Goal: Task Accomplishment & Management: Complete application form

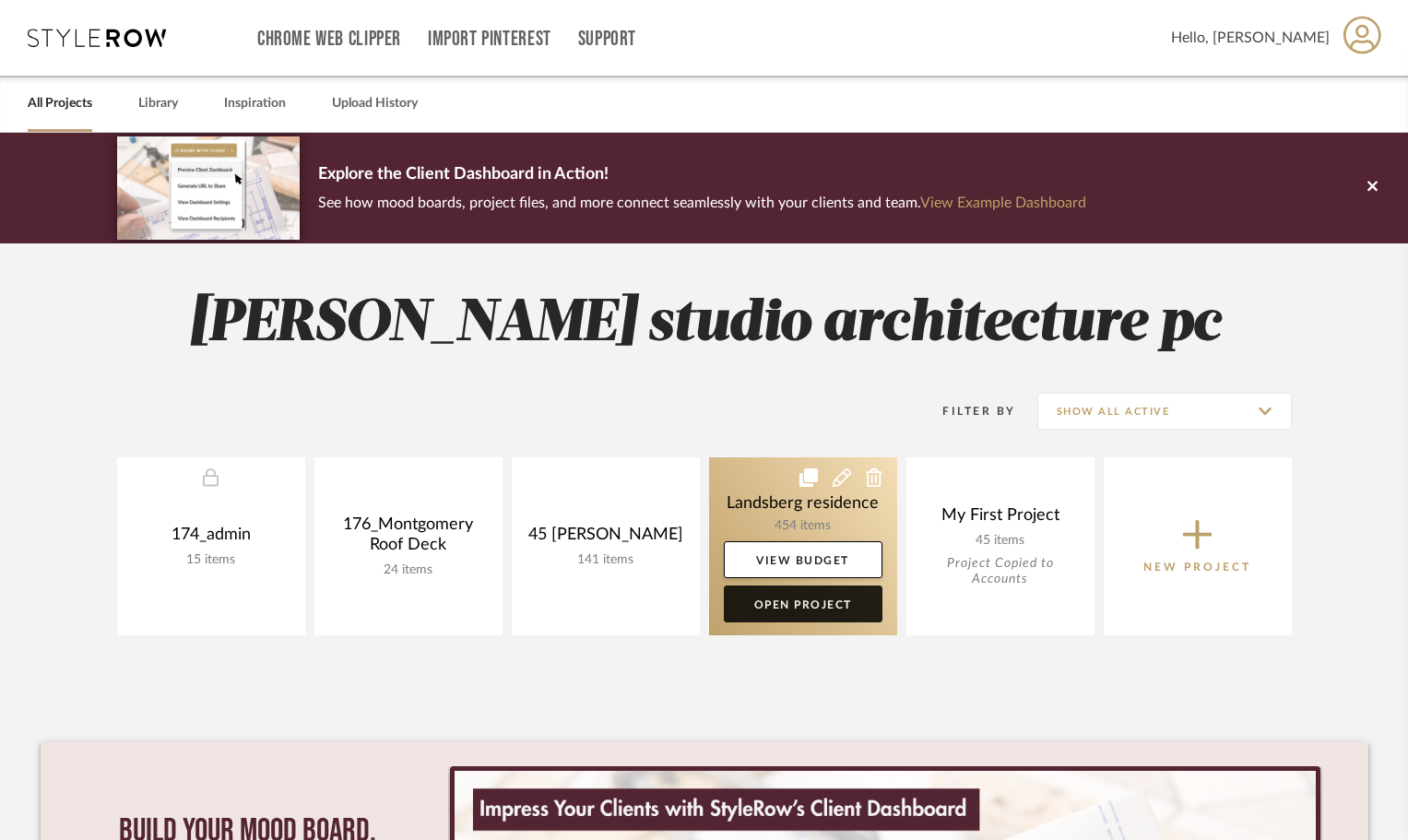
click at [815, 599] on link "Open Project" at bounding box center [803, 604] width 159 height 37
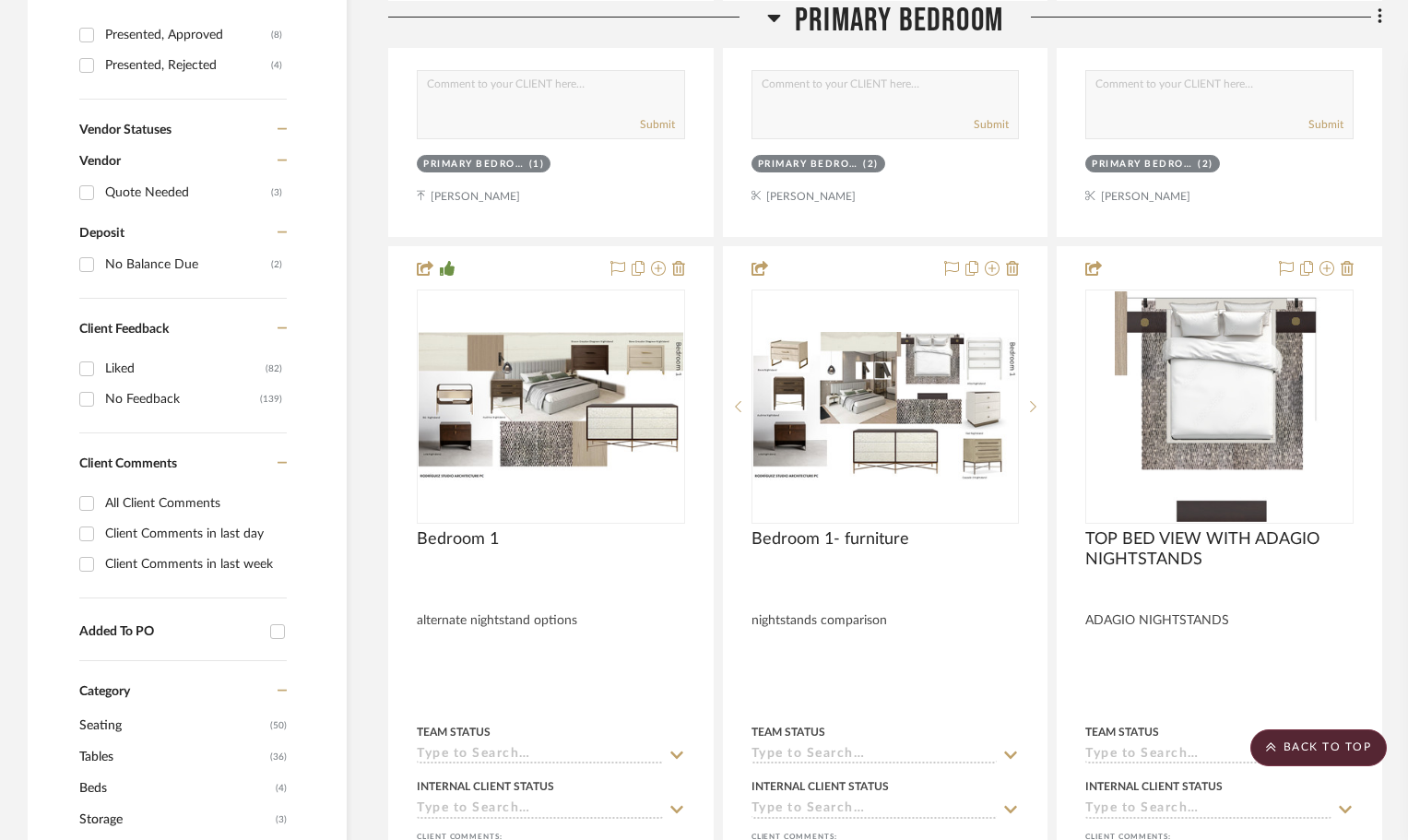
scroll to position [1568, 0]
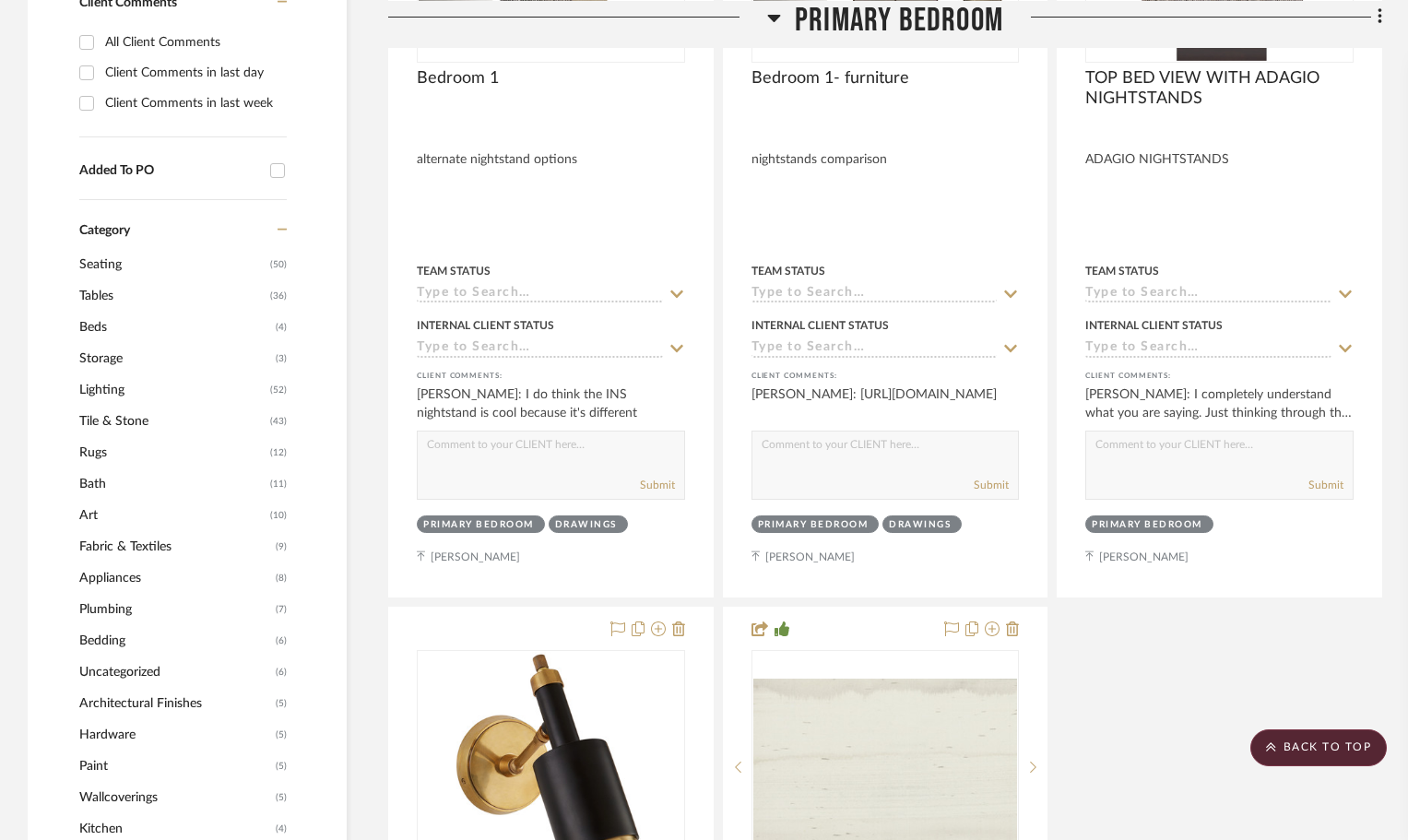
click at [251, 509] on span "Art" at bounding box center [171, 515] width 186 height 31
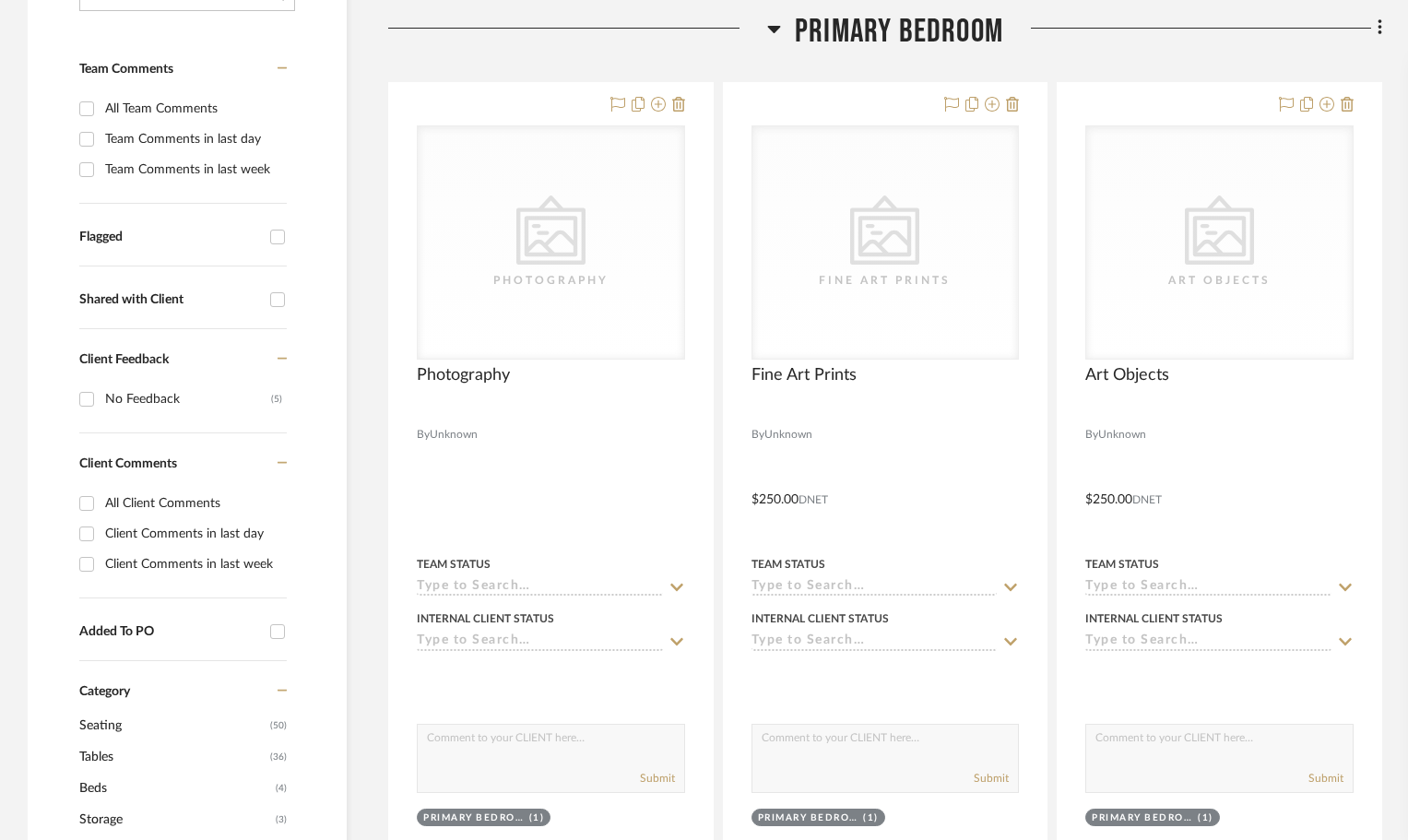
scroll to position [1131, 0]
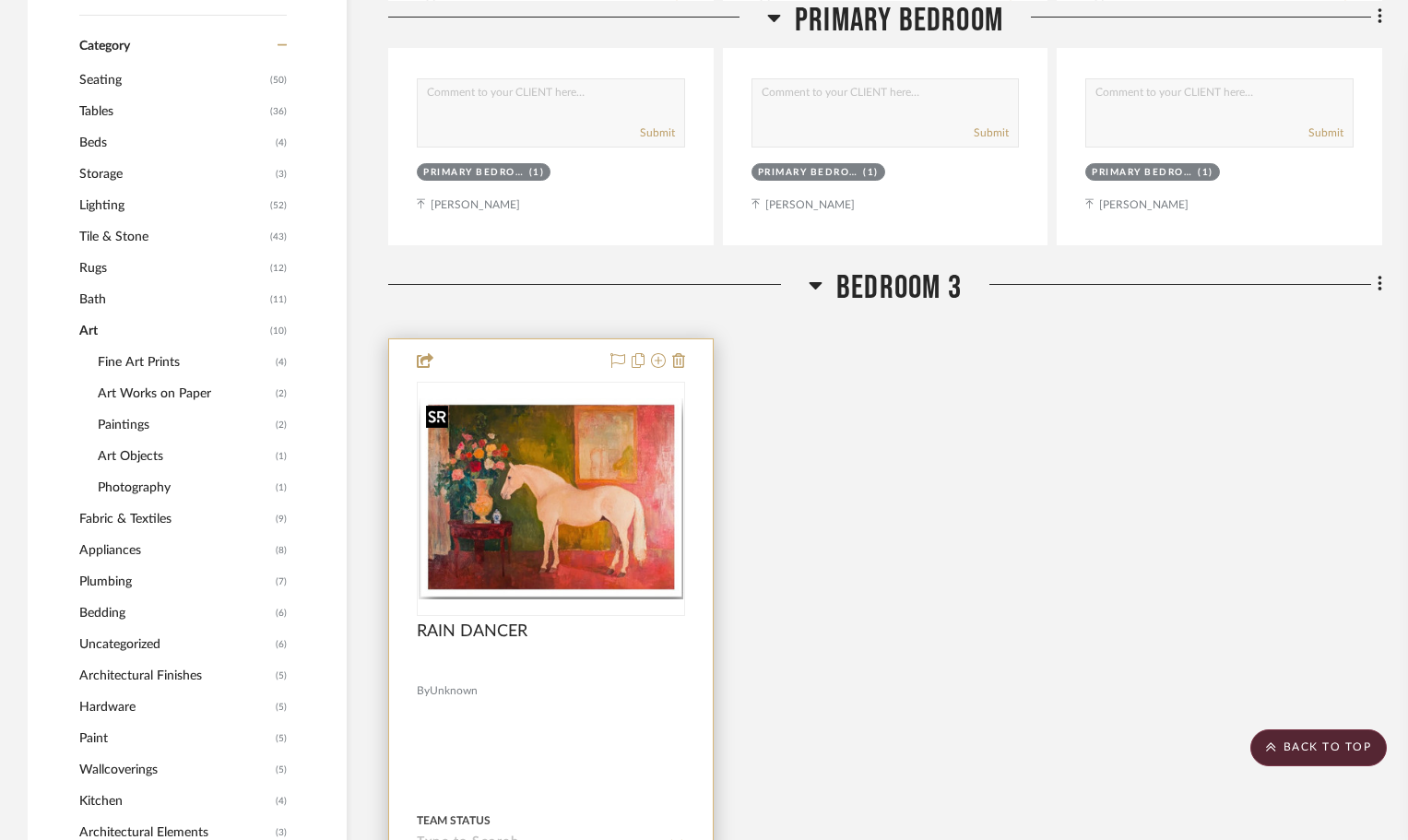
click at [0, 0] on img at bounding box center [0, 0] width 0 height 0
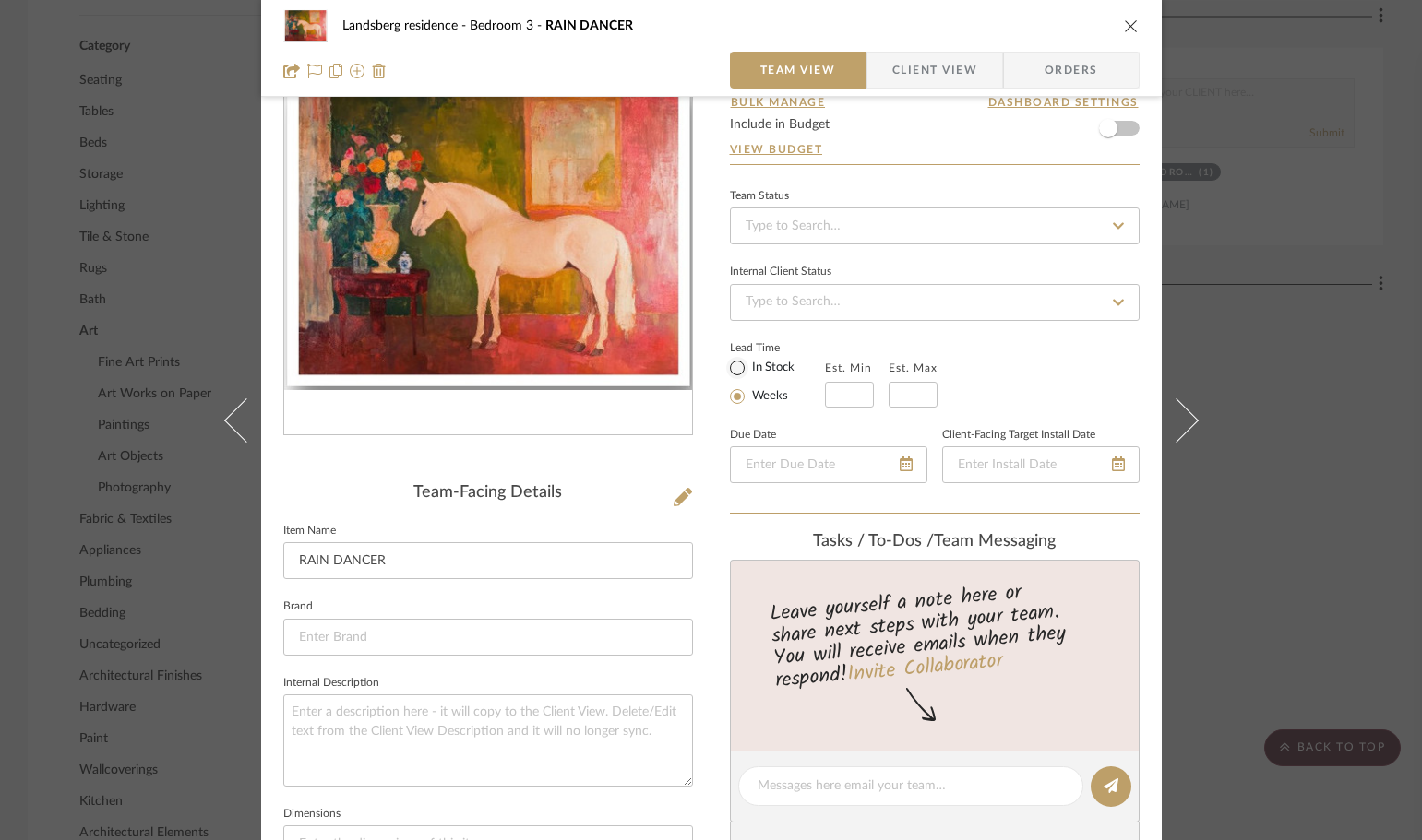
scroll to position [184, 0]
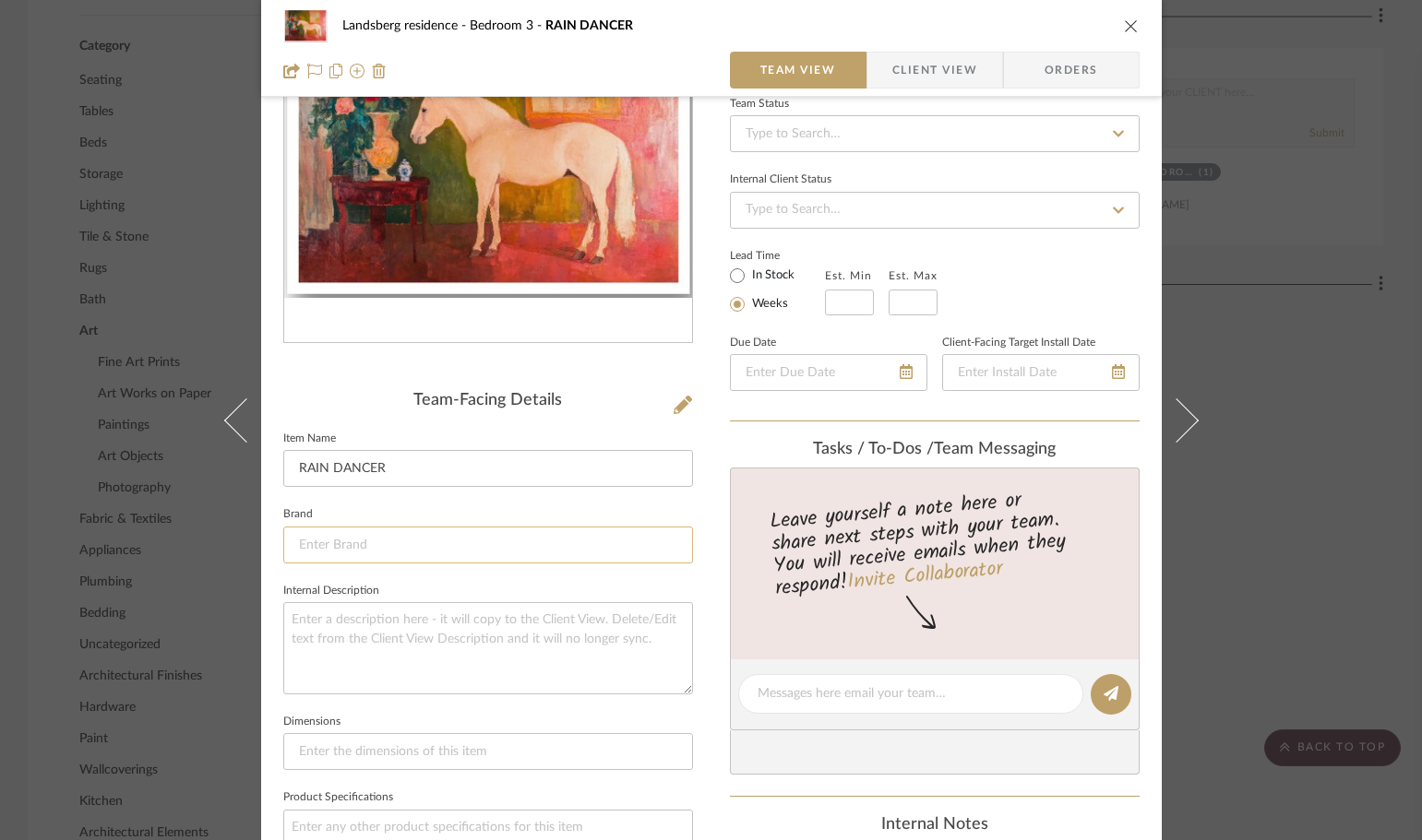
click at [441, 535] on input at bounding box center [488, 545] width 409 height 37
paste input "ranch royalty"
type input "ranch royalty"
click at [542, 661] on textarea at bounding box center [488, 648] width 409 height 92
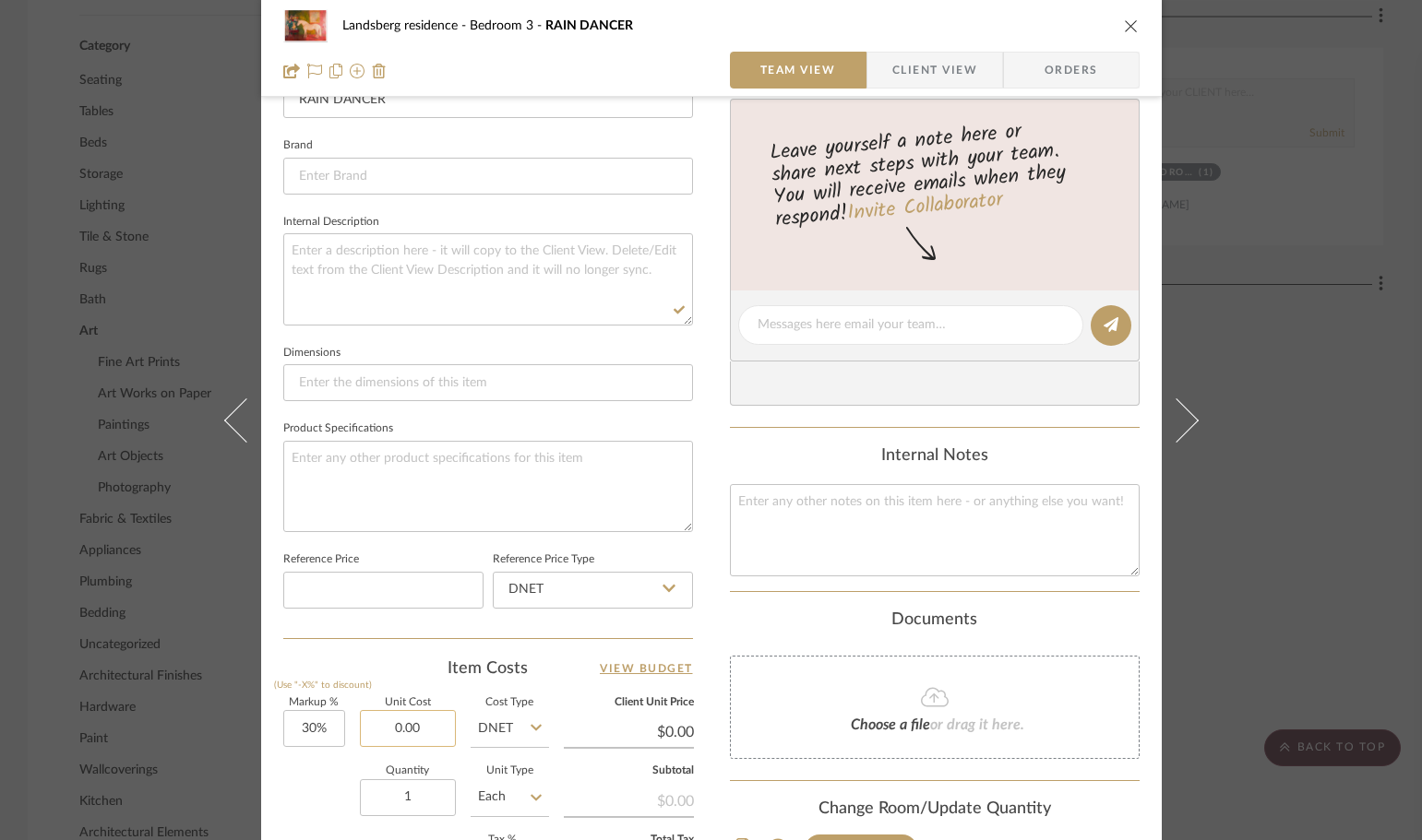
click at [409, 721] on input "0.00" at bounding box center [407, 729] width 96 height 37
paste input "73.5"
type input "$73.50"
type input "$95.55"
type input "$73.50"
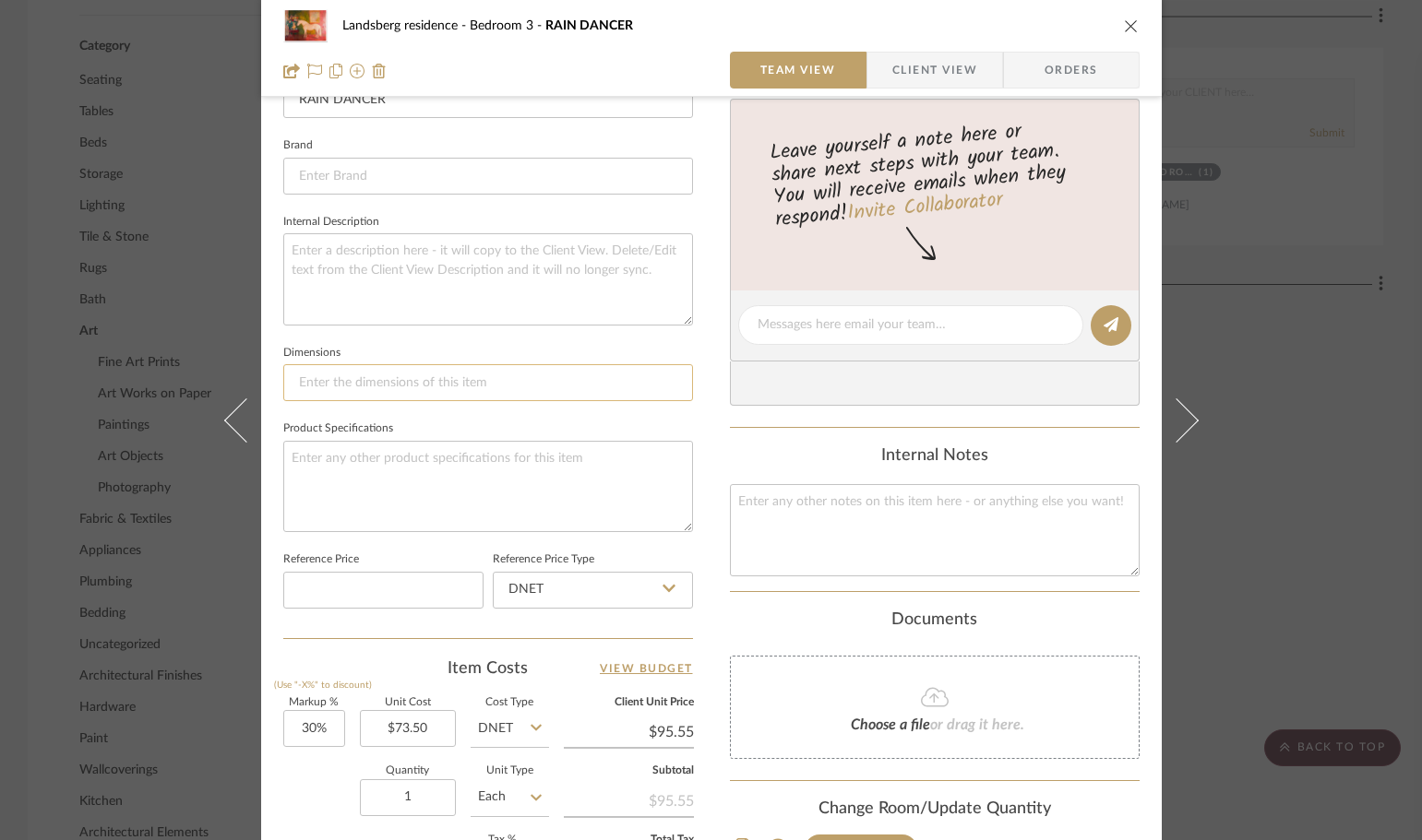
click at [357, 389] on input at bounding box center [488, 383] width 409 height 37
paste input "actual 26" w x 20" h"
type input "actual 26" w x 20" h"
click at [347, 457] on textarea at bounding box center [488, 486] width 409 height 92
paste textarea "loose canvas 24" x 18""
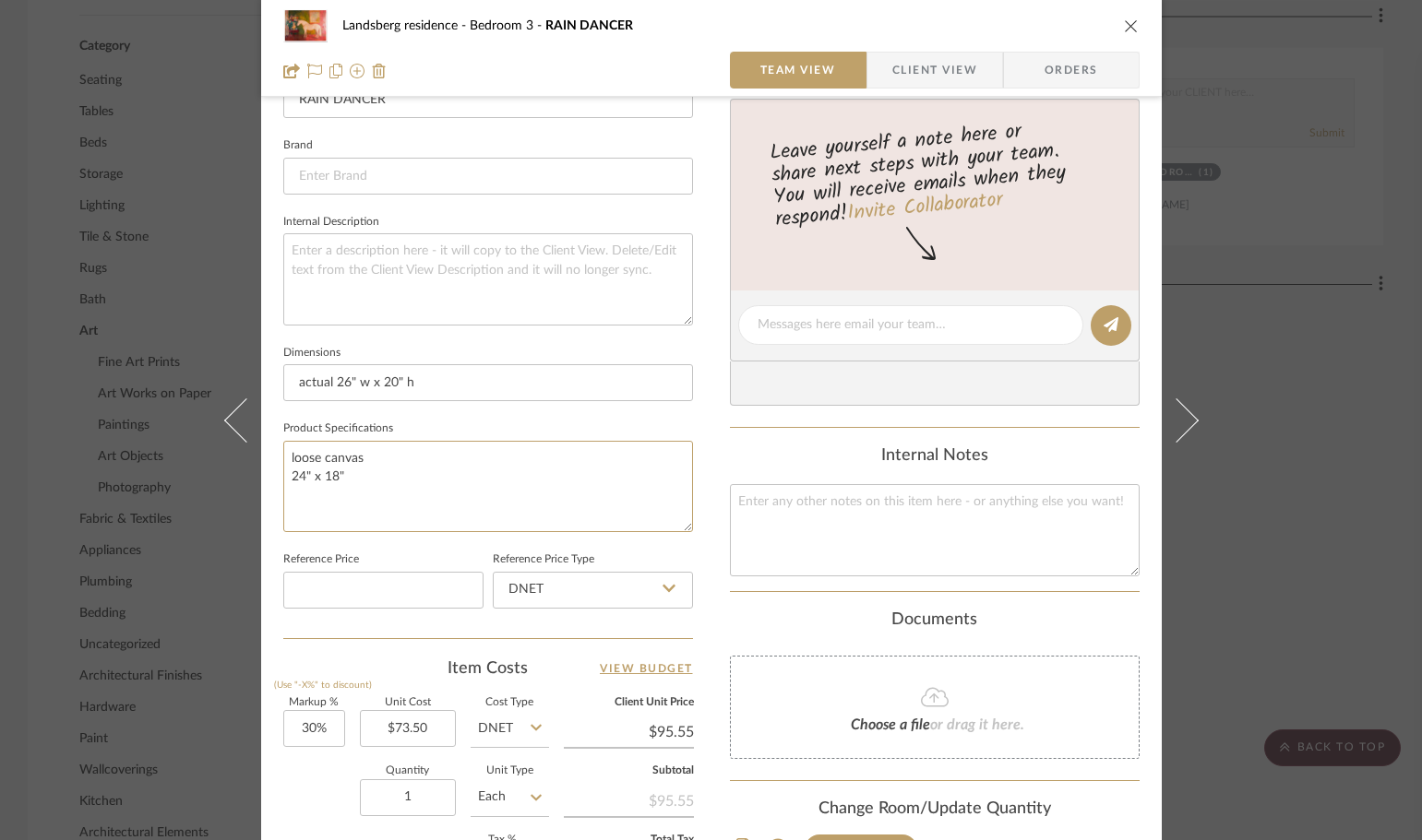
type textarea "loose canvas 24" x 18""
click at [339, 278] on textarea at bounding box center [488, 279] width 409 height 92
paste textarea "Horse -Premium giclée print on museum-quality archival fine art canvas using hi…"
type textarea "Horse -Premium giclée print on museum-quality archival fine art canvas using hi…"
click at [863, 526] on textarea at bounding box center [935, 530] width 409 height 92
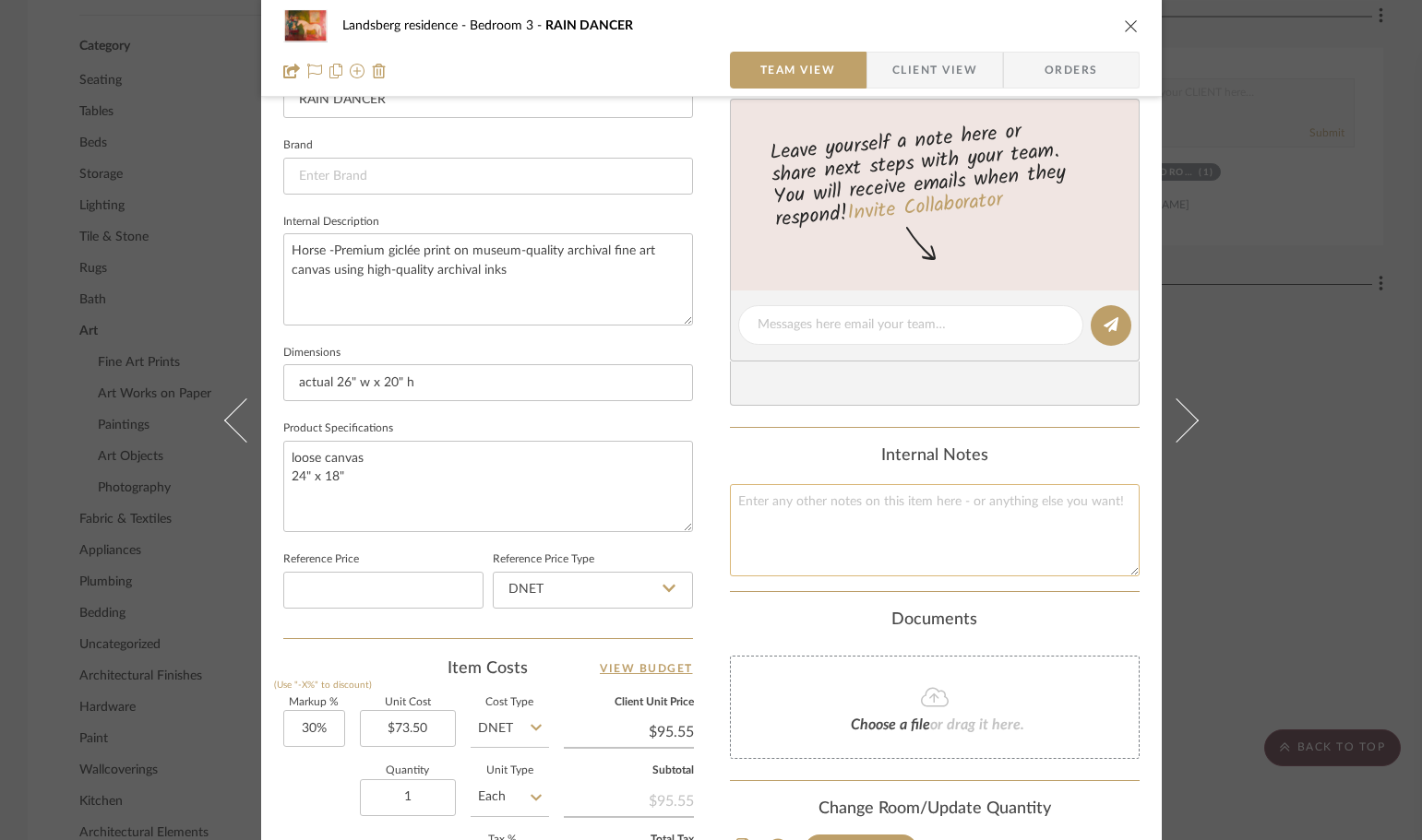
paste textarea "Loremips Dolors am Conse Adipis Elit se doe TEM Inc utlabor etdol ma a enim adm…"
type textarea "Loremips Dolors am Conse Adipis Elit se doe TEM Inc utlabor etdol ma a enim adm…"
click at [508, 266] on textarea "Horse -Premium giclée print on museum-quality archival fine art canvas using hi…" at bounding box center [488, 279] width 409 height 92
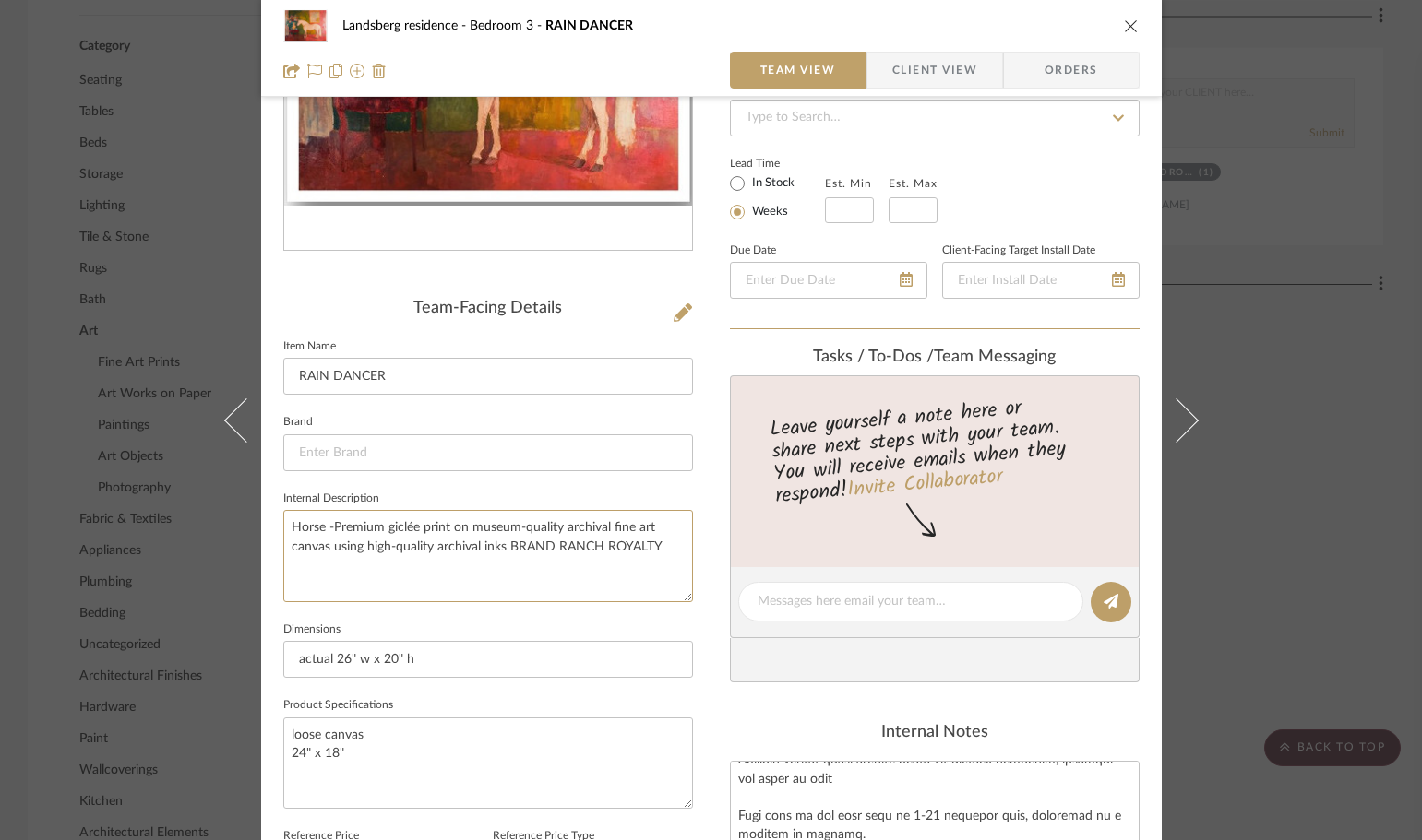
scroll to position [0, 0]
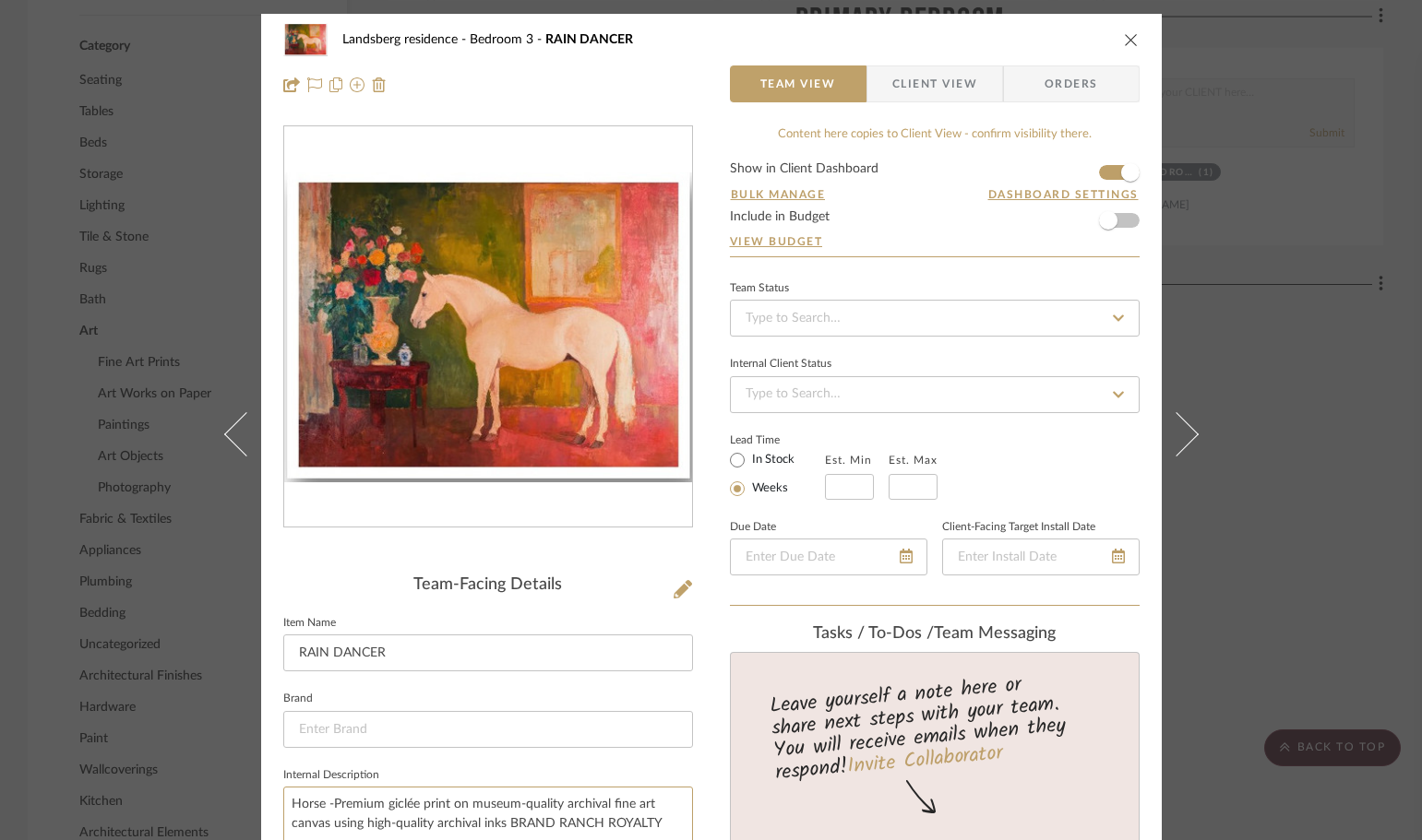
type textarea "Horse -Premium giclée print on museum-quality archival fine art canvas using hi…"
click at [936, 89] on span "Client View" at bounding box center [934, 84] width 85 height 37
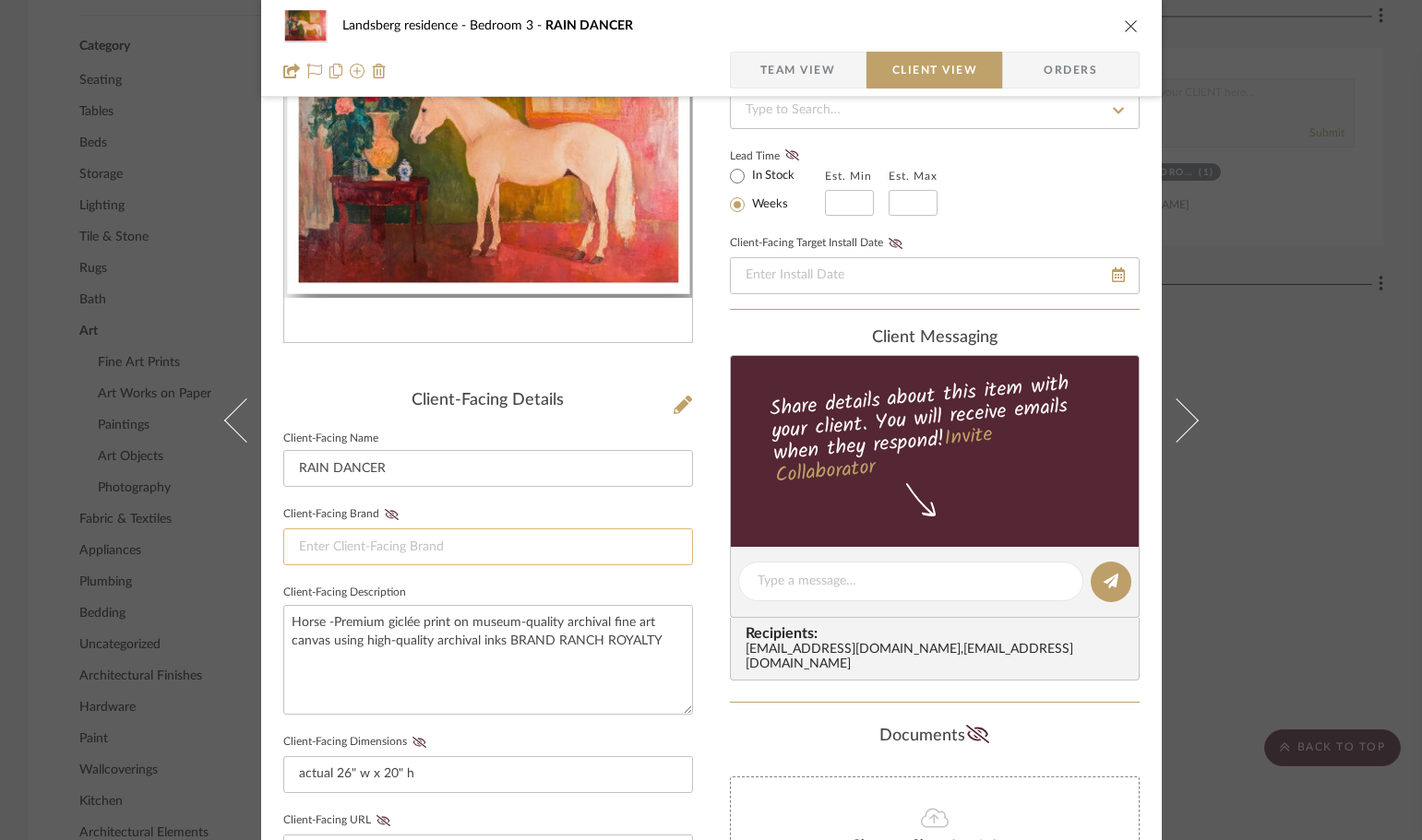
scroll to position [461, 0]
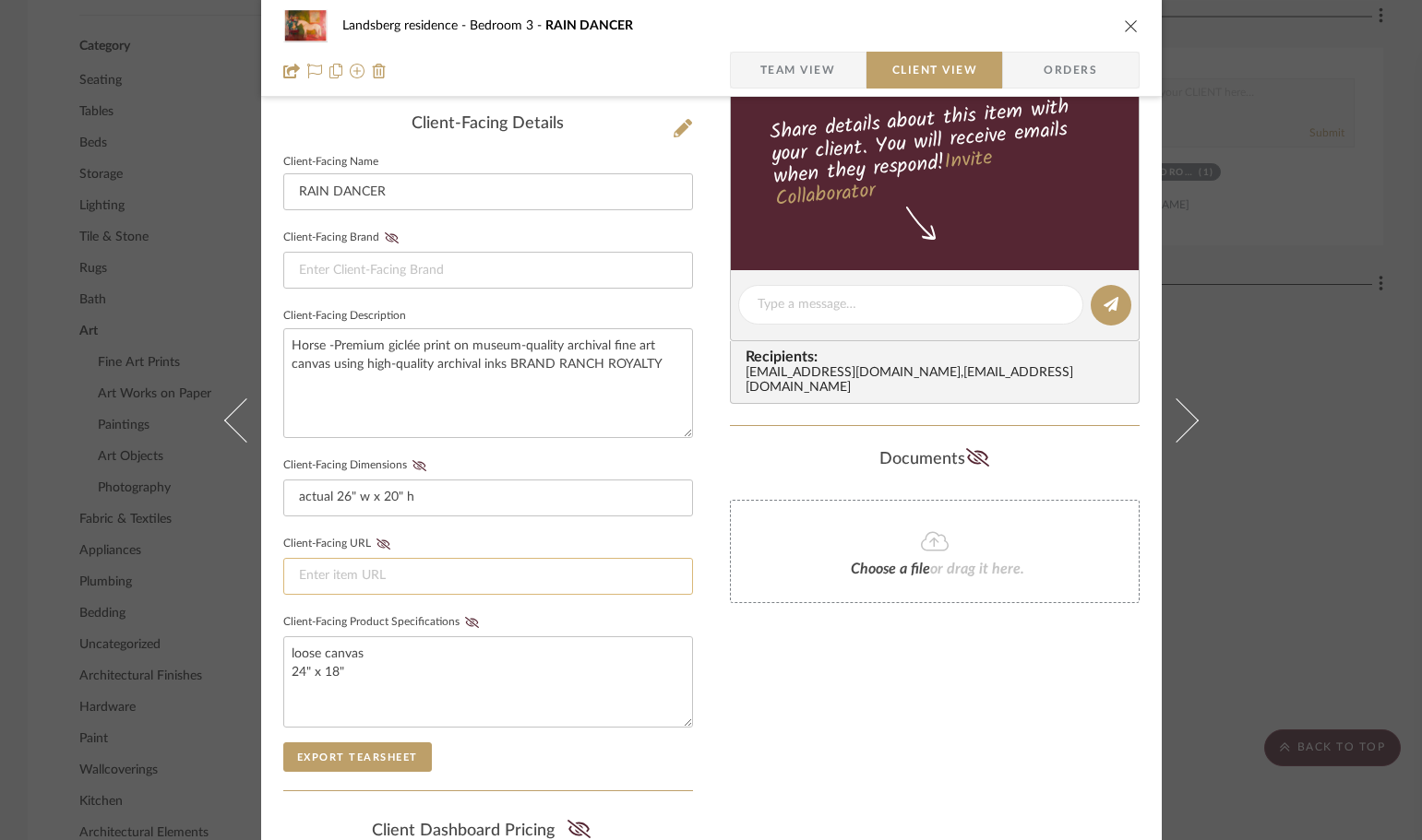
click at [368, 576] on input at bounding box center [488, 577] width 409 height 37
paste input "[URL][DOMAIN_NAME]"
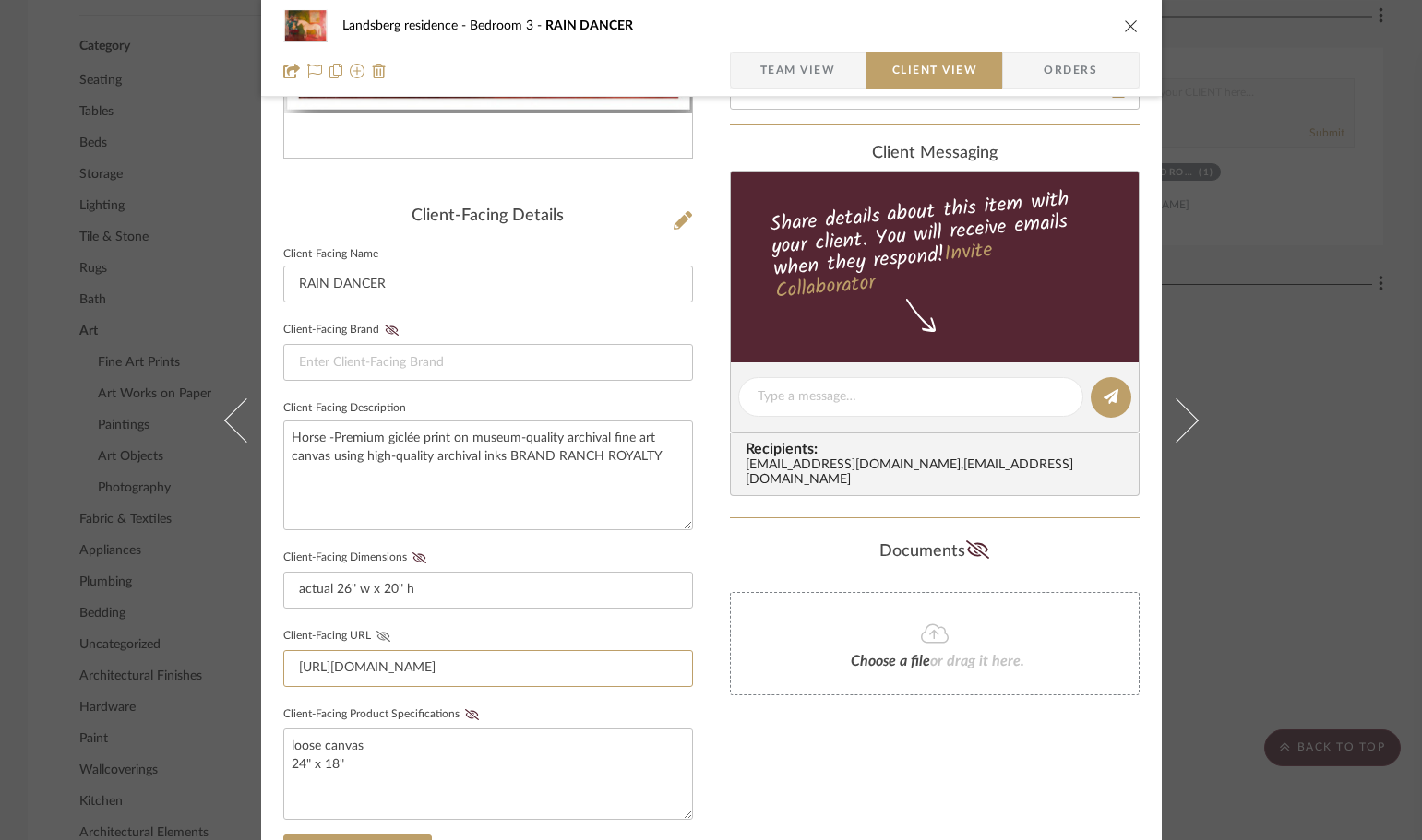
type input "[URL][DOMAIN_NAME]"
click at [376, 635] on icon at bounding box center [383, 635] width 14 height 11
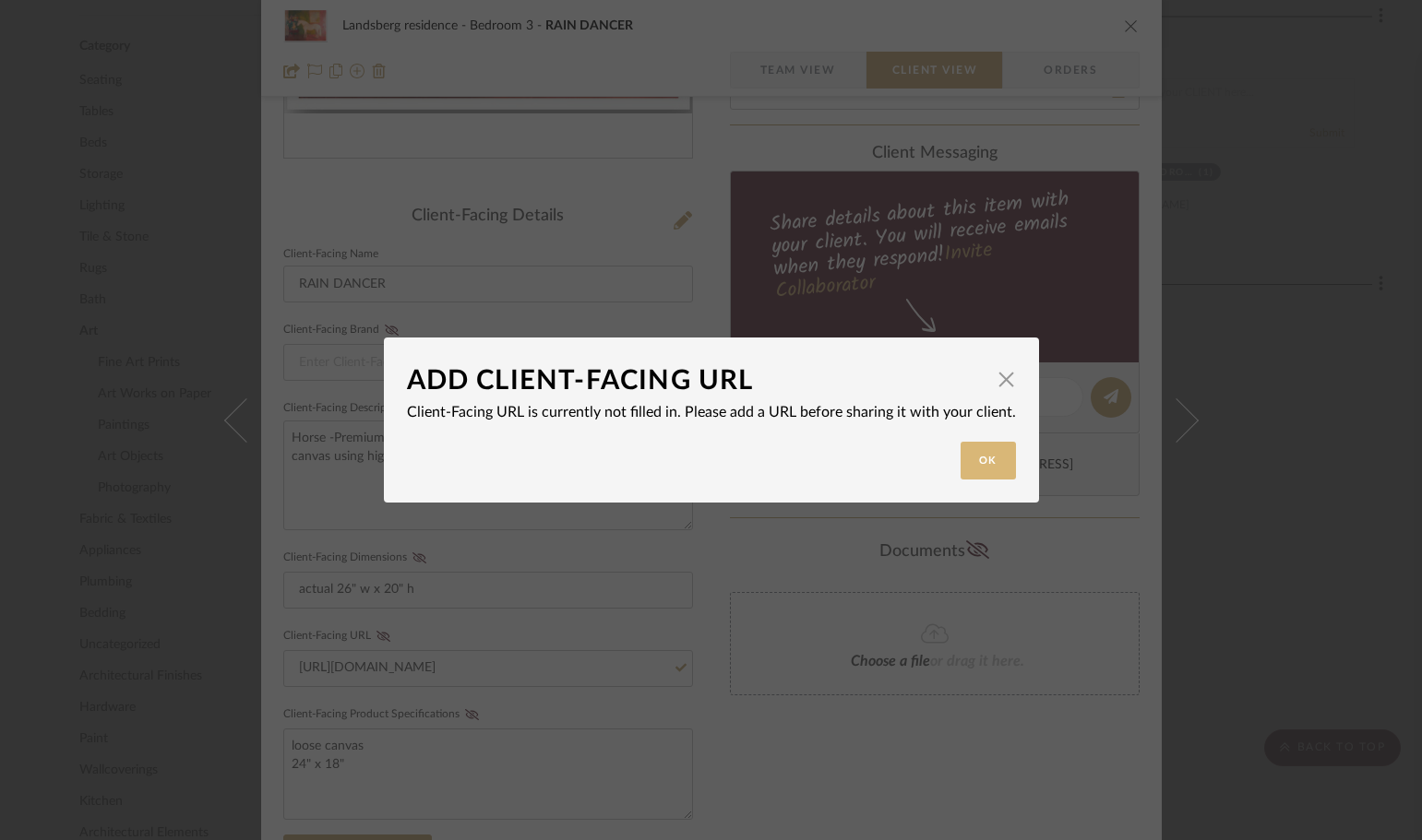
click at [986, 462] on button "Ok" at bounding box center [987, 460] width 56 height 38
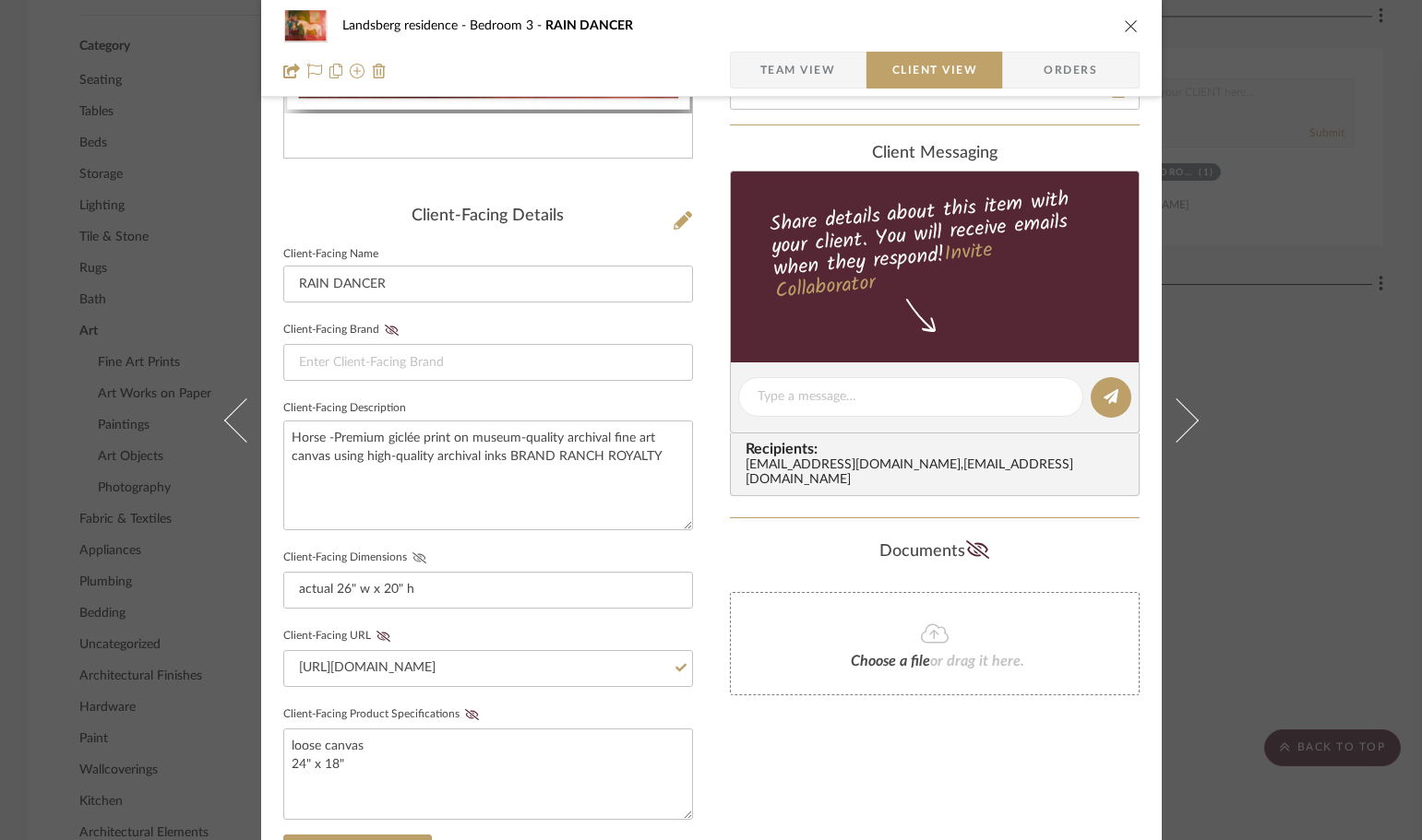
click at [412, 560] on icon at bounding box center [419, 557] width 14 height 11
click at [379, 634] on icon at bounding box center [383, 635] width 14 height 11
click at [480, 628] on fieldset "Client-Facing URL [URL][DOMAIN_NAME]" at bounding box center [488, 655] width 409 height 63
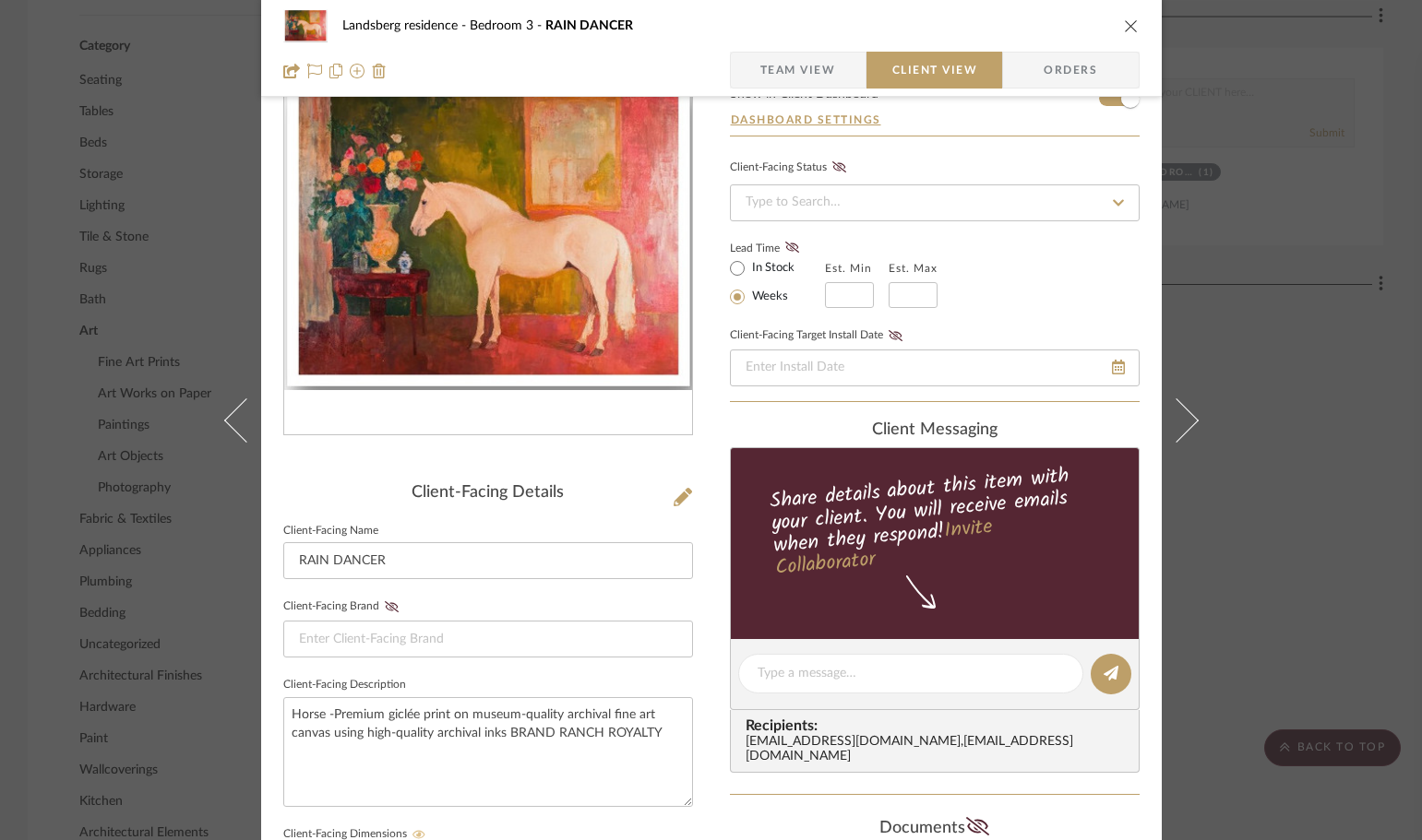
scroll to position [0, 0]
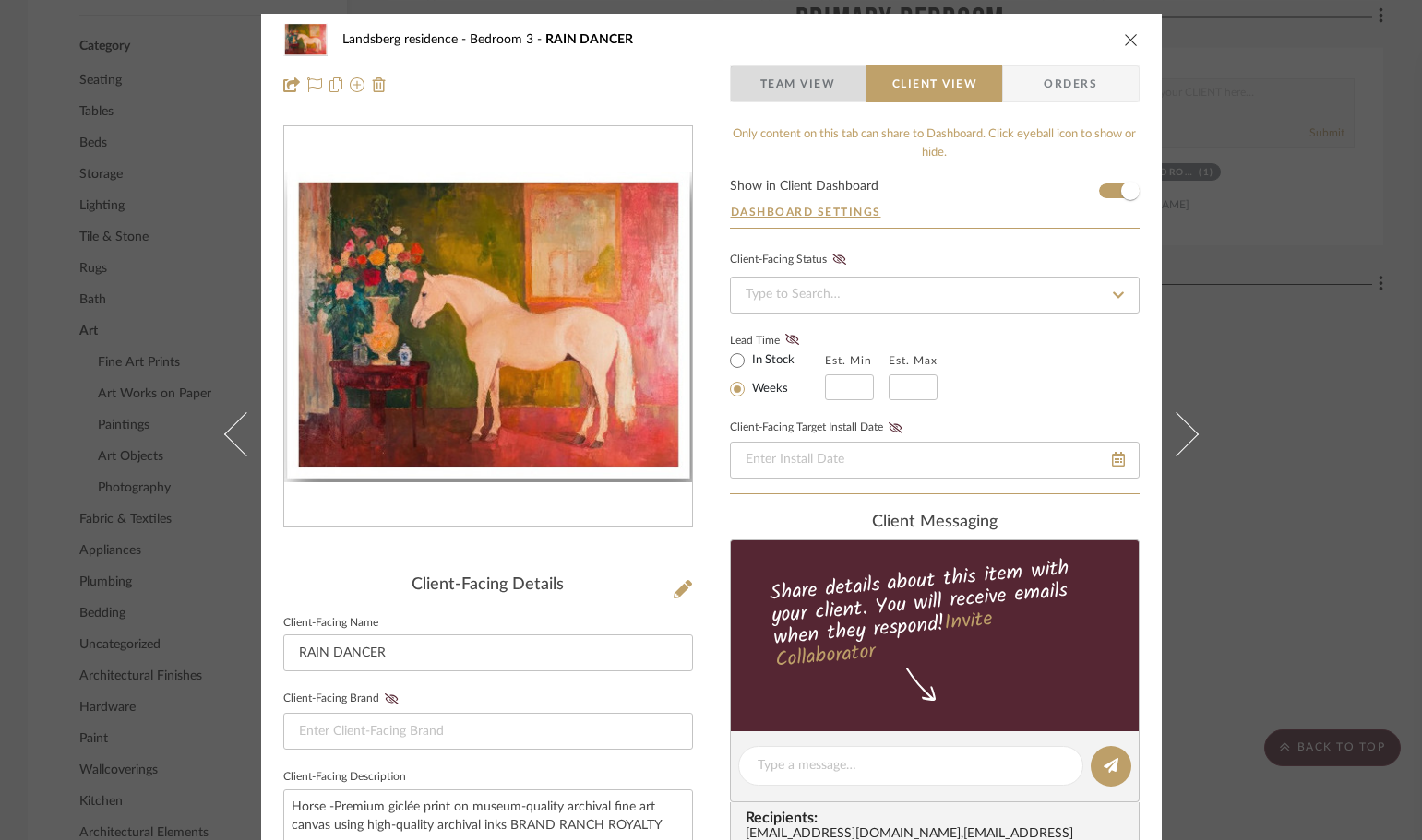
click at [795, 77] on span "Team View" at bounding box center [798, 84] width 76 height 37
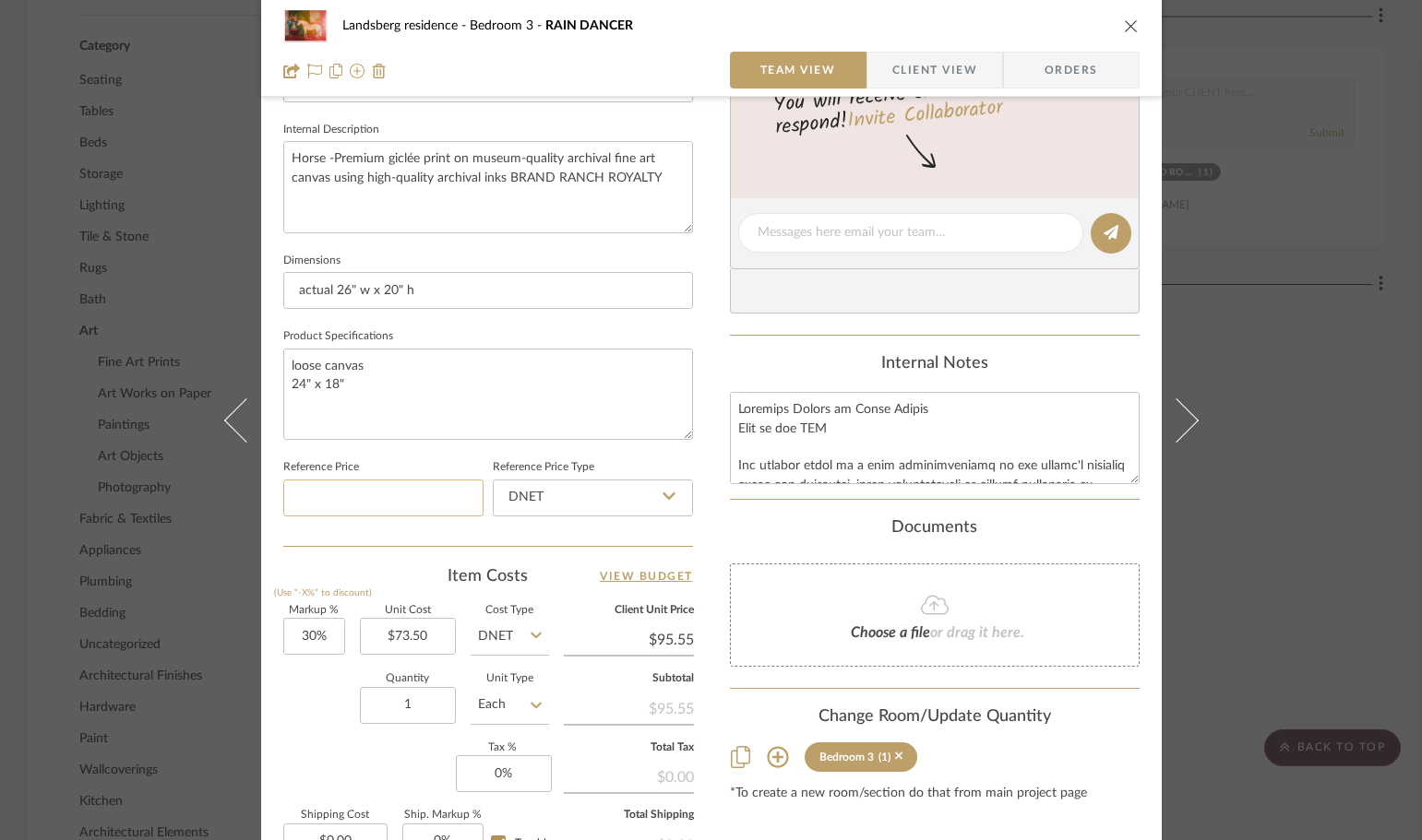
scroll to position [554, 0]
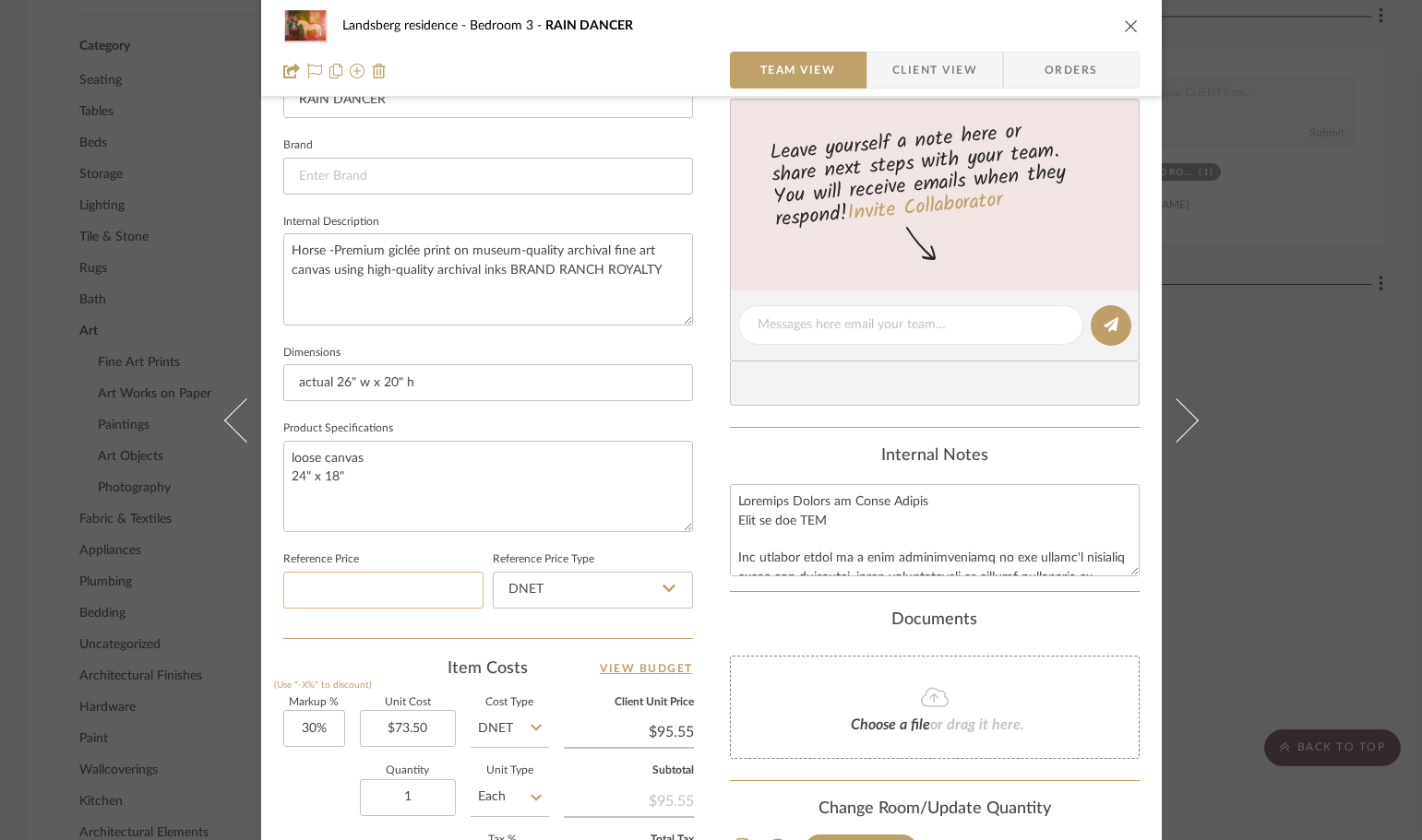
click at [403, 591] on input at bounding box center [383, 591] width 200 height 37
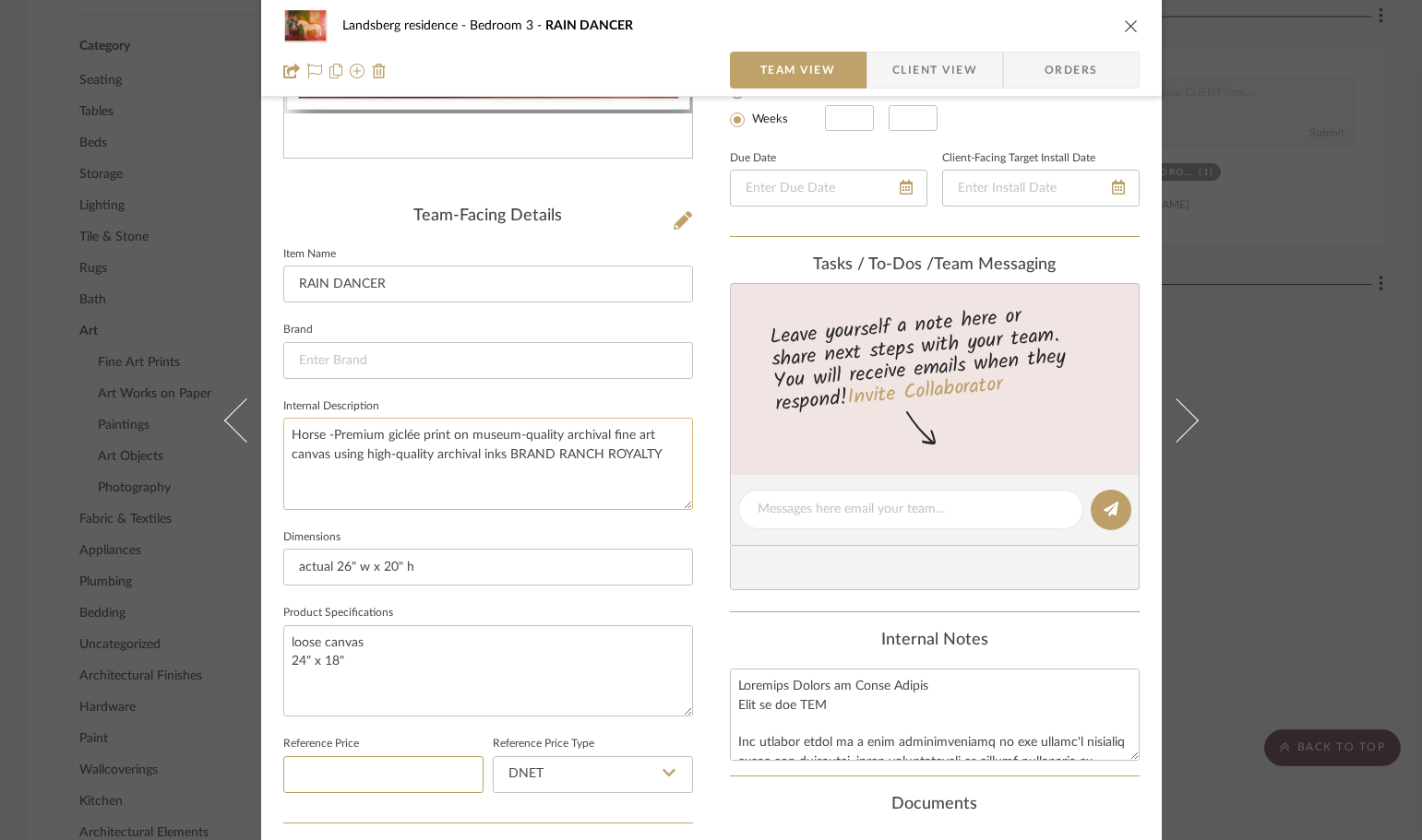
scroll to position [184, 0]
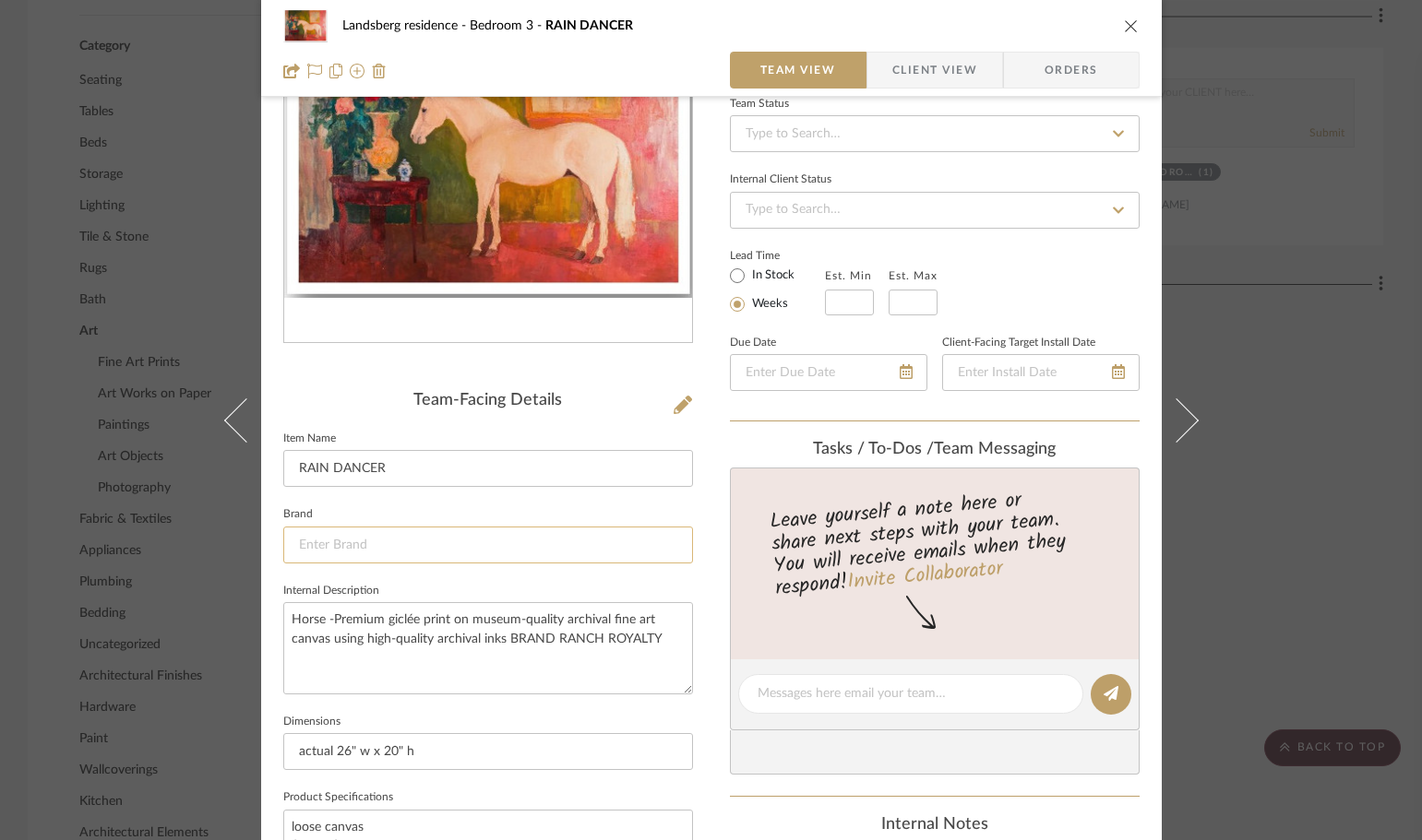
click at [406, 542] on input at bounding box center [488, 545] width 409 height 37
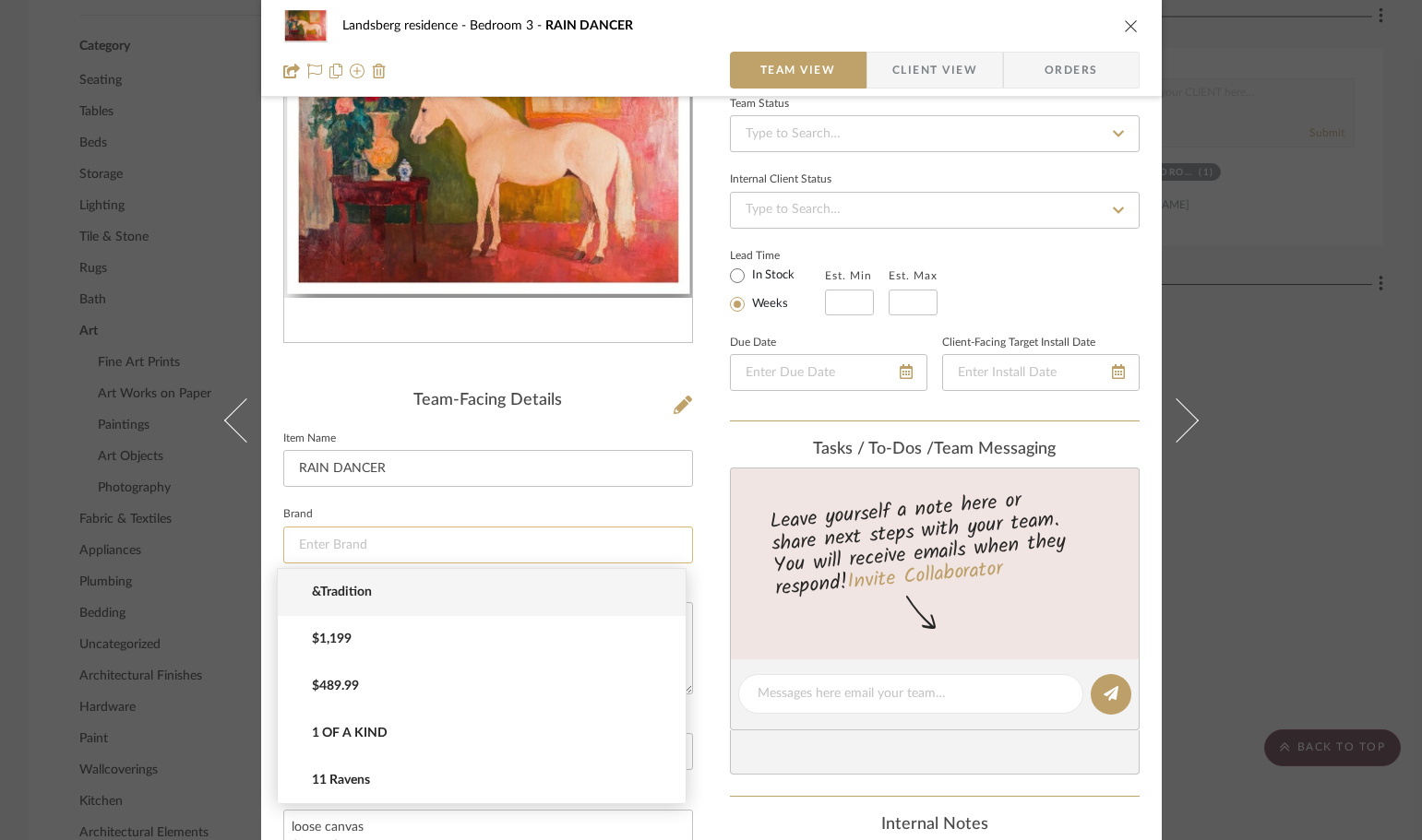
paste input "[URL][DOMAIN_NAME]"
drag, startPoint x: 577, startPoint y: 539, endPoint x: 288, endPoint y: 542, distance: 289.0
click at [288, 542] on input "[URL][DOMAIN_NAME]" at bounding box center [488, 545] width 409 height 37
type input "[URL][DOMAIN_NAME]"
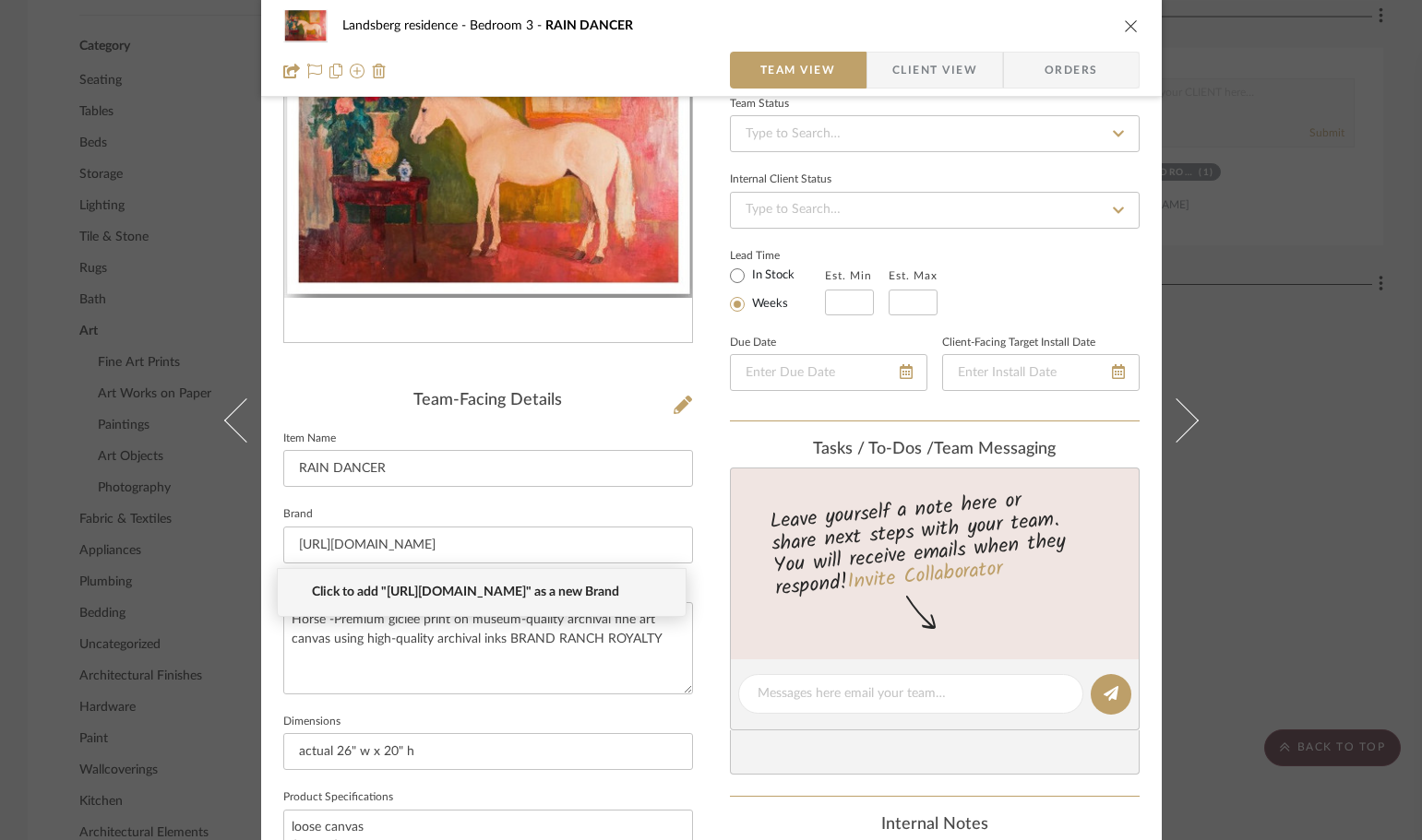
click at [433, 499] on sr-form-field "Item Name RAIN DANCER" at bounding box center [488, 464] width 409 height 77
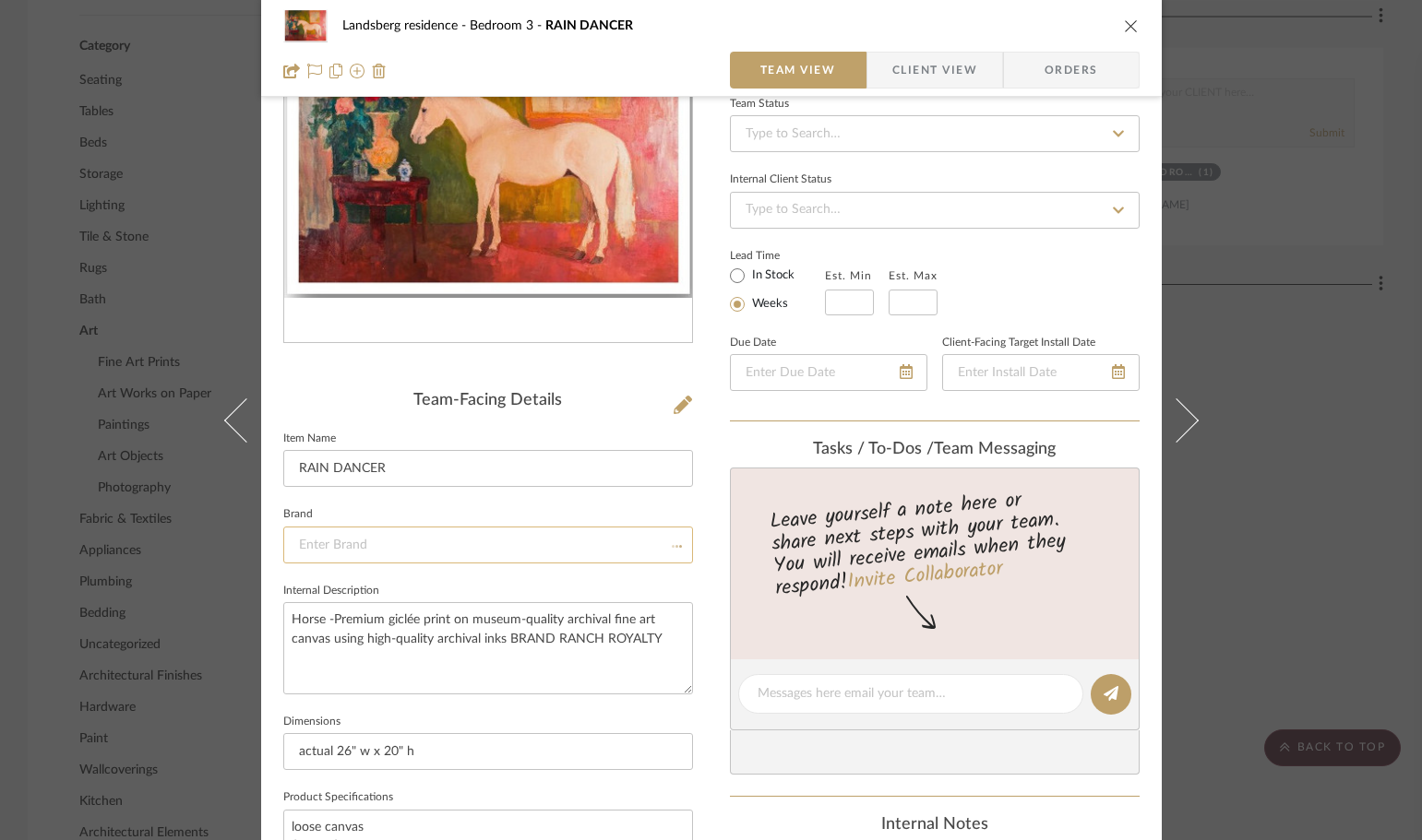
click at [457, 537] on input at bounding box center [488, 545] width 409 height 37
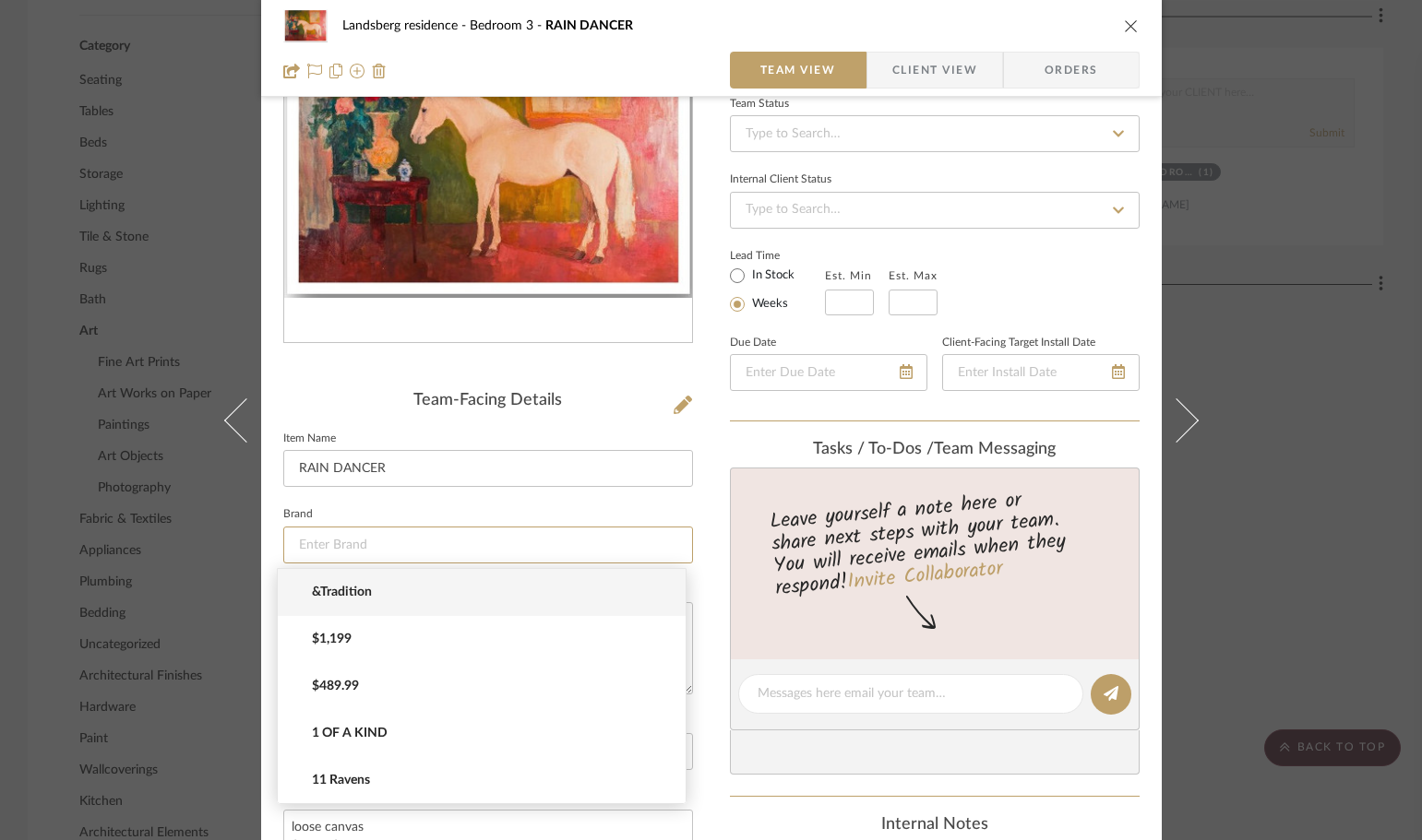
type input "r"
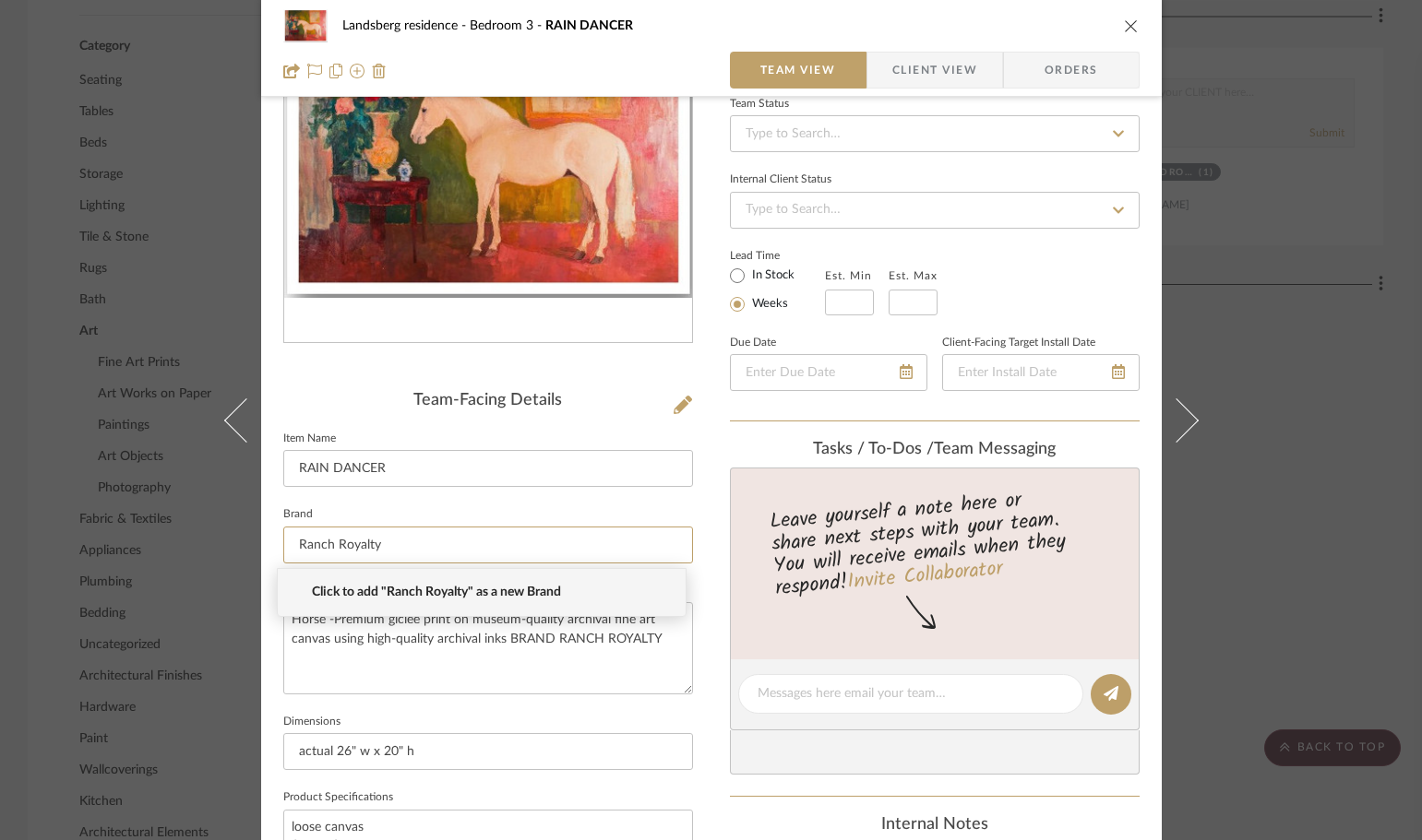
type input "Ranch Royalty"
click at [405, 595] on span "Click to add "Ranch Royalty" as a new Brand" at bounding box center [488, 592] width 354 height 16
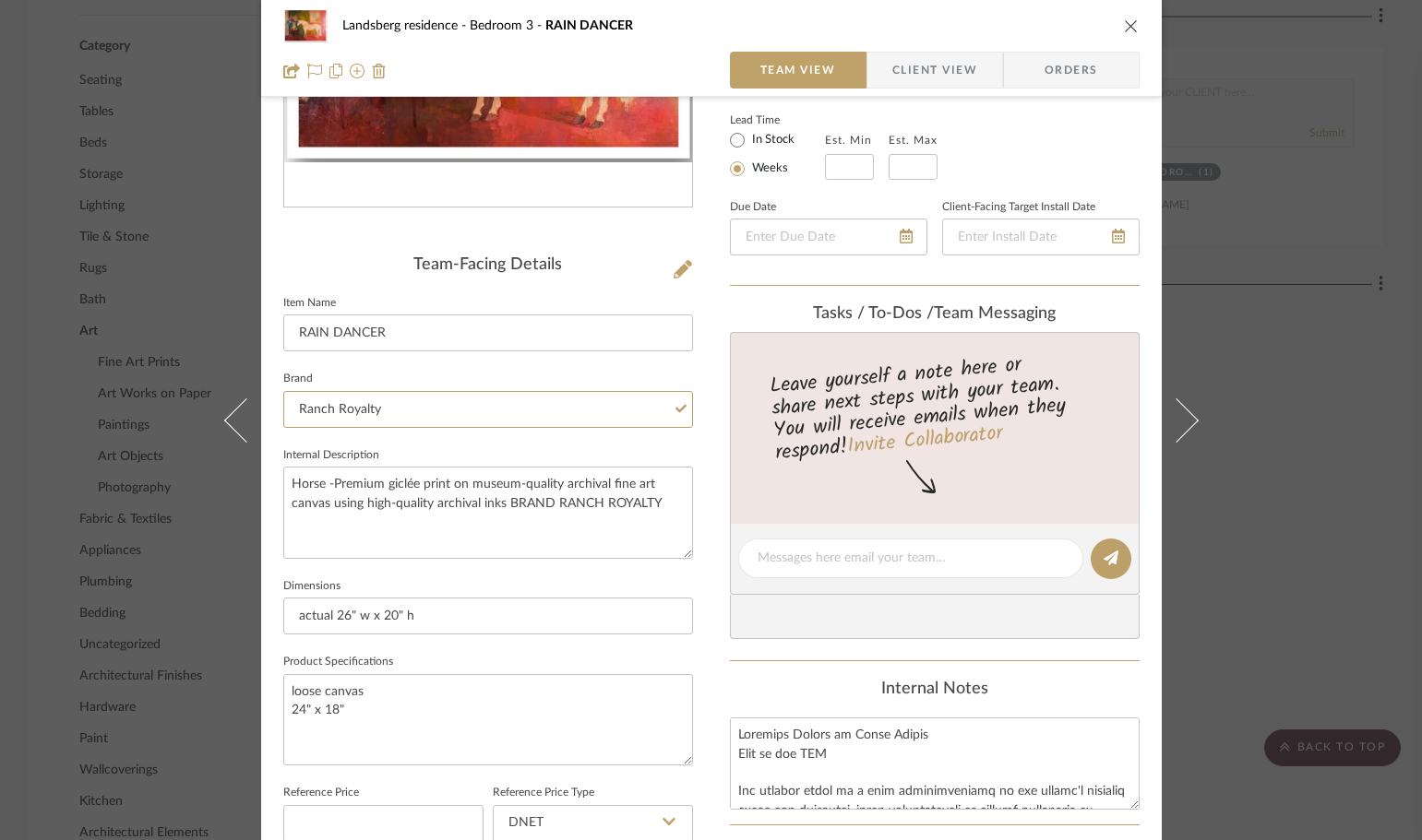
scroll to position [0, 0]
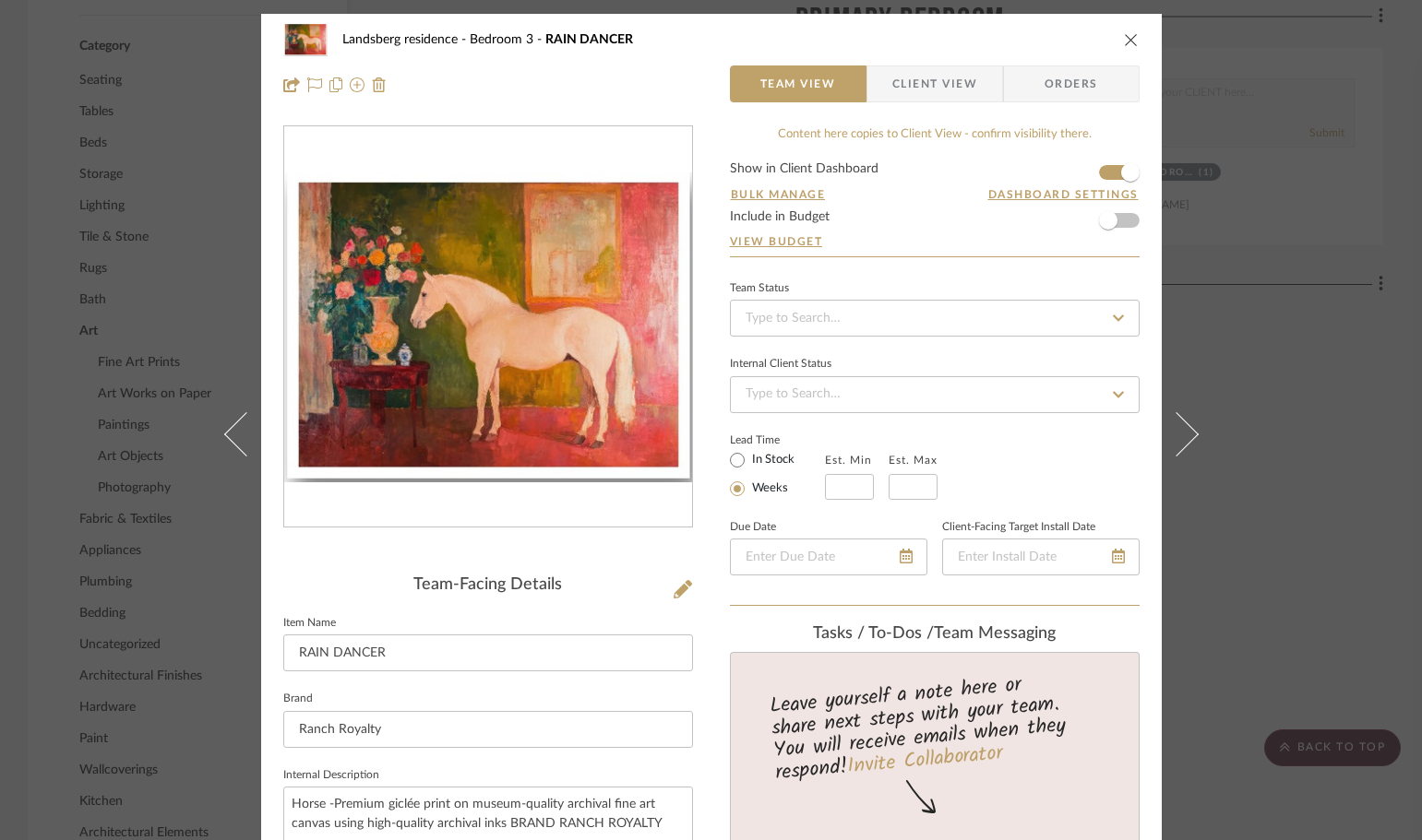
click at [1125, 37] on icon "close" at bounding box center [1131, 39] width 15 height 15
